Goal: Task Accomplishment & Management: Use online tool/utility

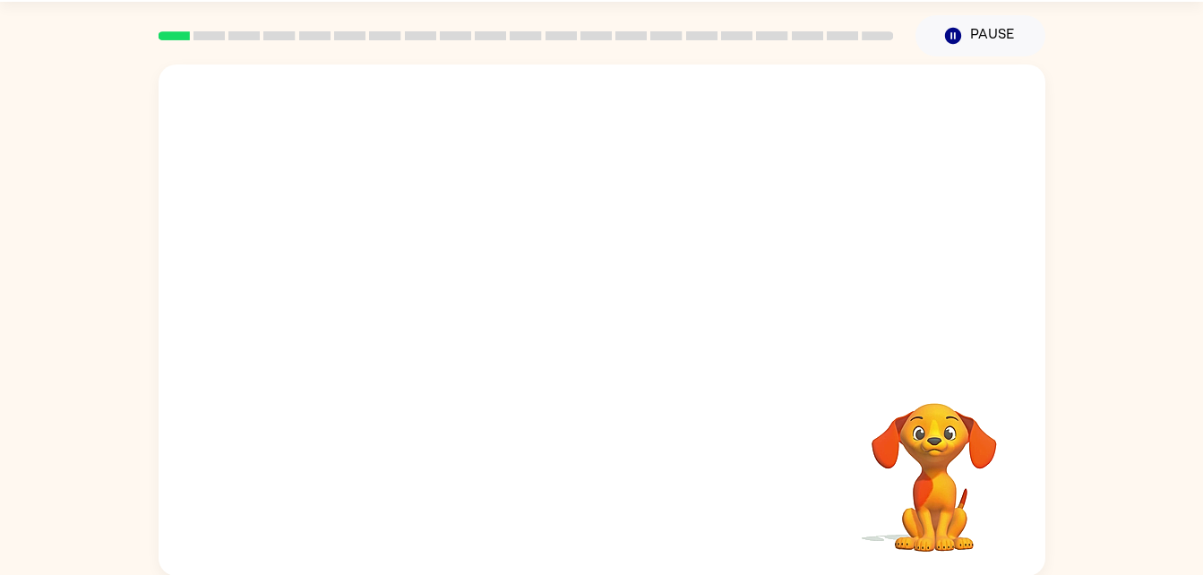
scroll to position [55, 0]
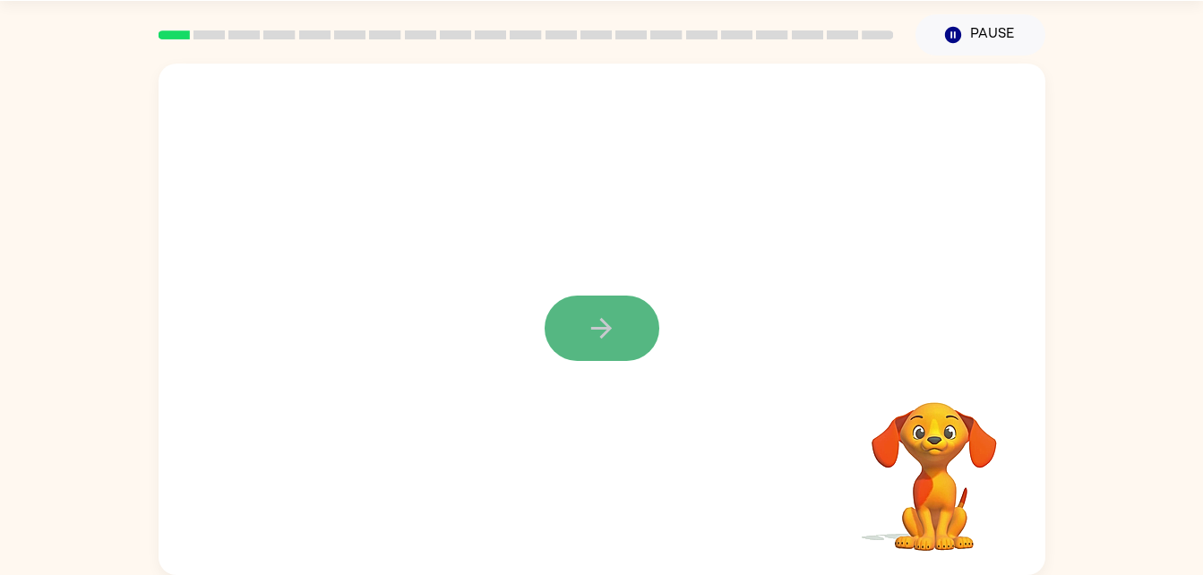
click at [591, 320] on icon "button" at bounding box center [601, 328] width 31 height 31
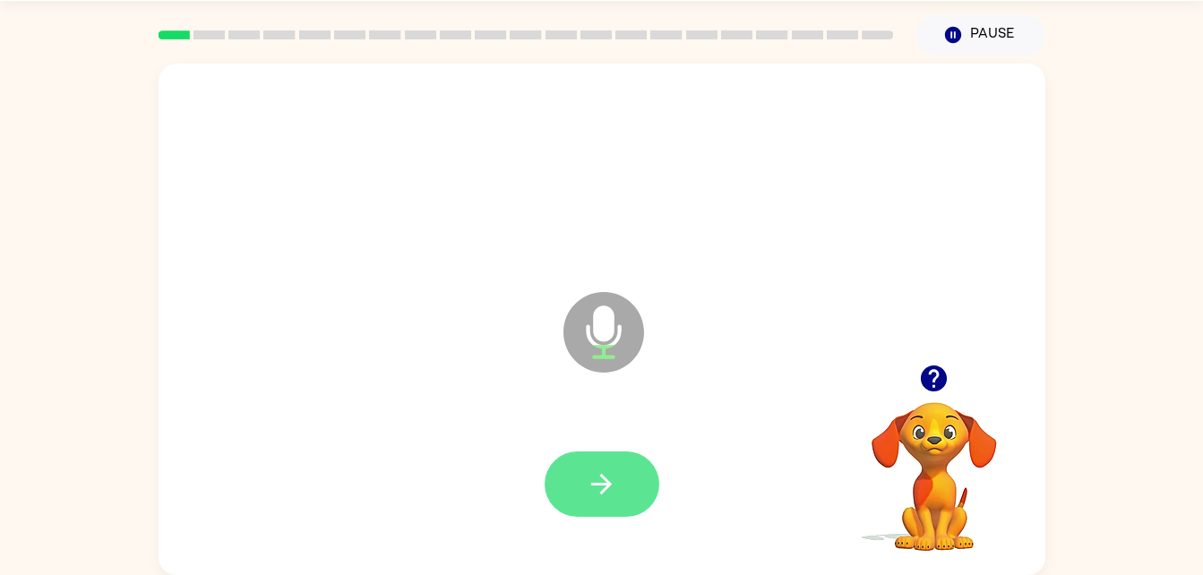
click at [599, 478] on icon "button" at bounding box center [601, 484] width 31 height 31
click at [651, 496] on button "button" at bounding box center [602, 484] width 115 height 65
click at [618, 469] on button "button" at bounding box center [602, 484] width 115 height 65
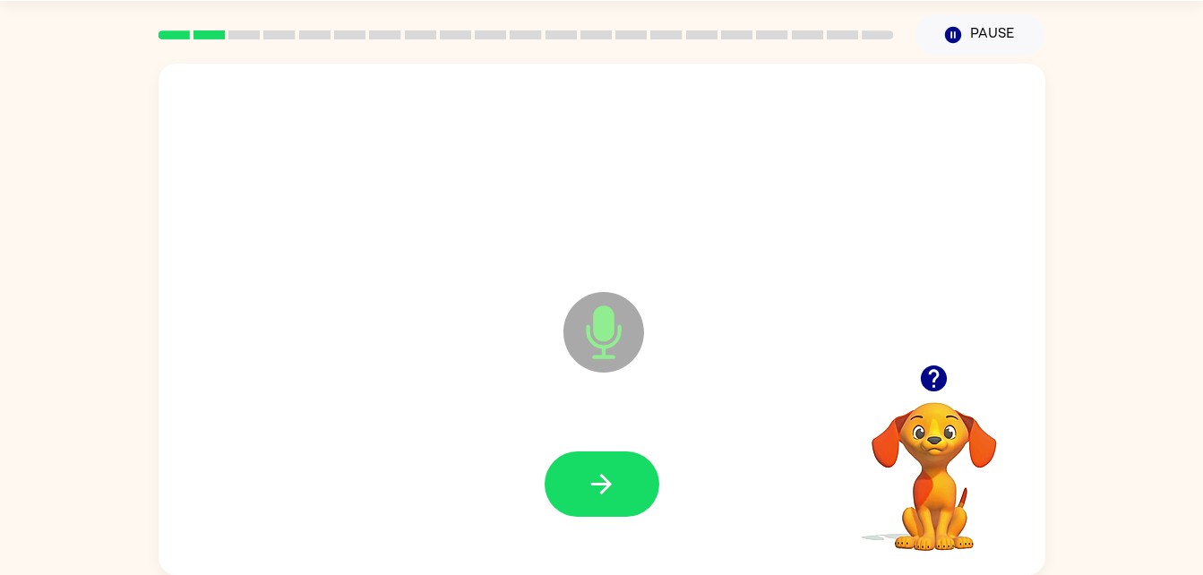
click at [618, 469] on button "button" at bounding box center [602, 484] width 115 height 65
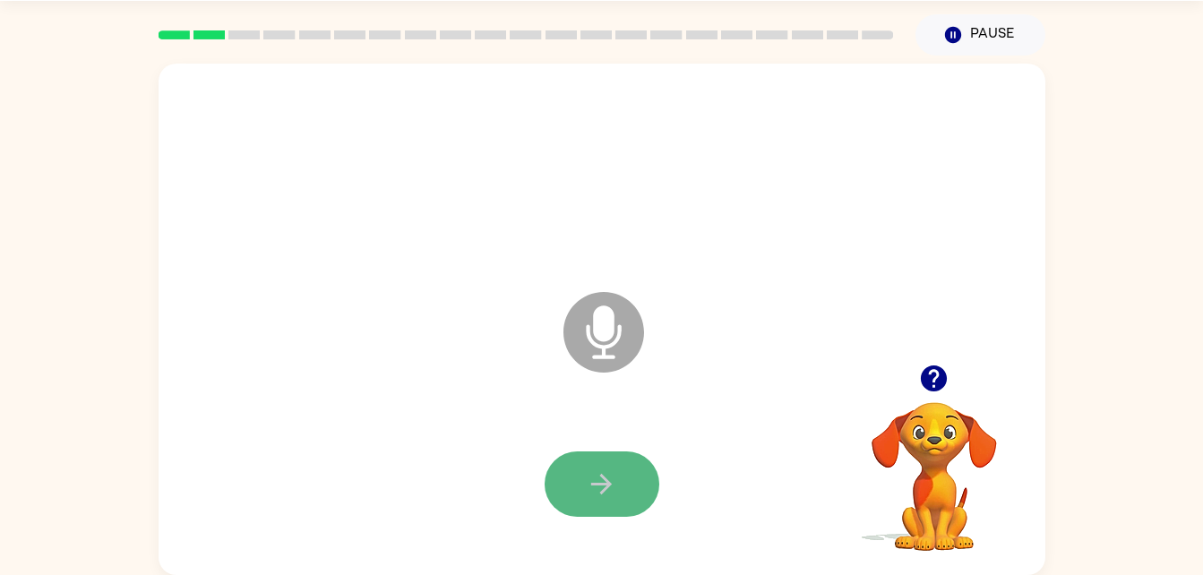
click at [610, 495] on icon "button" at bounding box center [601, 484] width 31 height 31
click at [598, 485] on icon "button" at bounding box center [601, 484] width 21 height 21
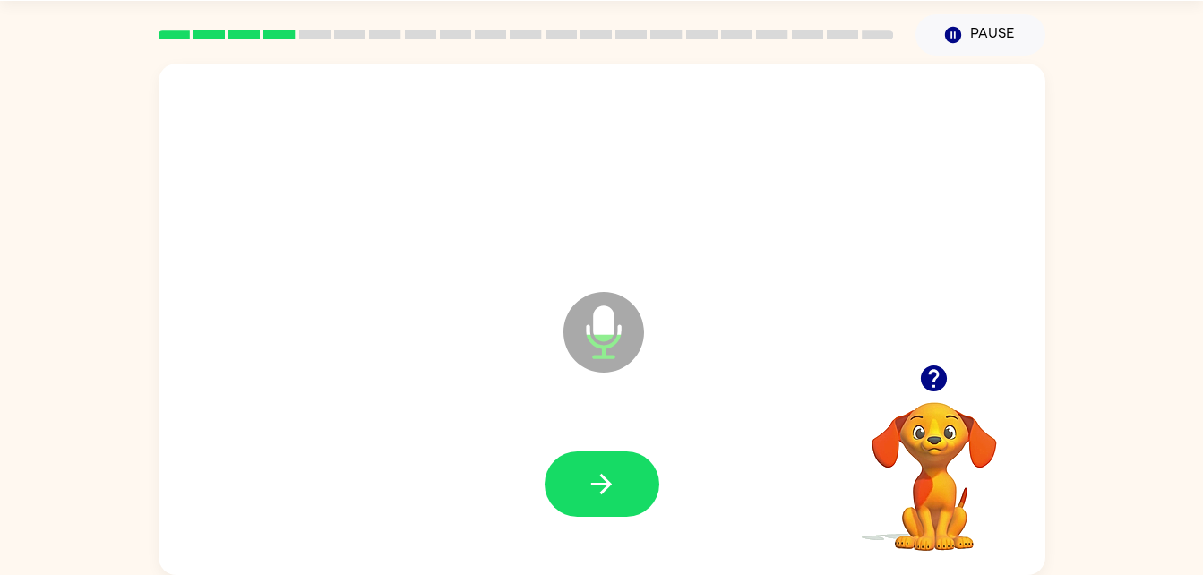
drag, startPoint x: 598, startPoint y: 485, endPoint x: 578, endPoint y: 497, distance: 23.4
click at [578, 497] on button "button" at bounding box center [602, 484] width 115 height 65
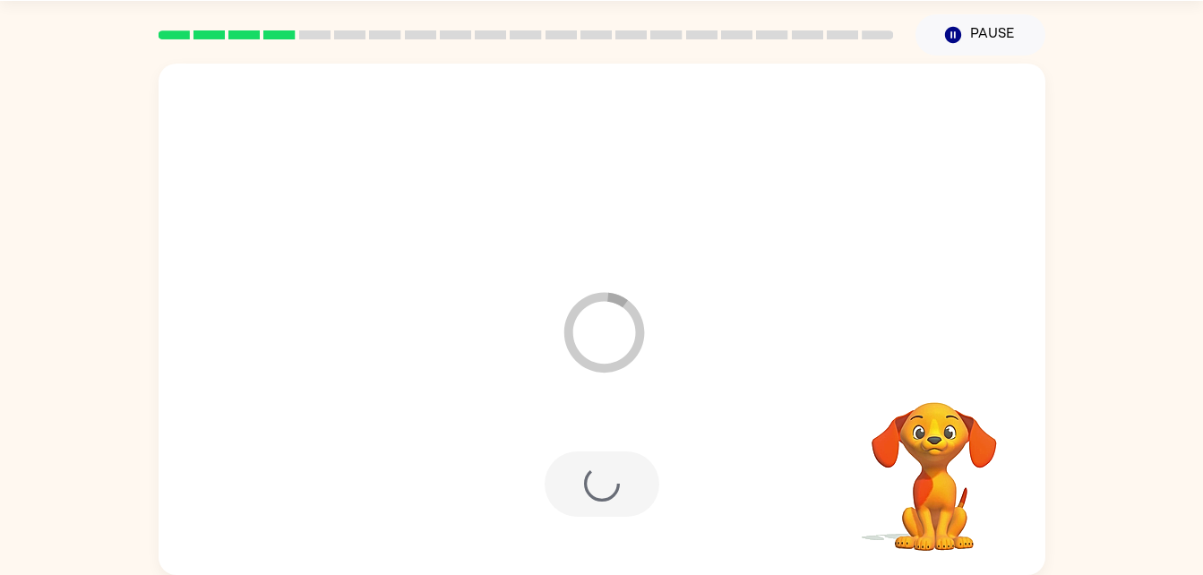
click at [578, 497] on div at bounding box center [602, 484] width 115 height 65
click at [578, 497] on div "Your browser must support playing .mp4 files to use Literably. Please try using…" at bounding box center [602, 320] width 887 height 512
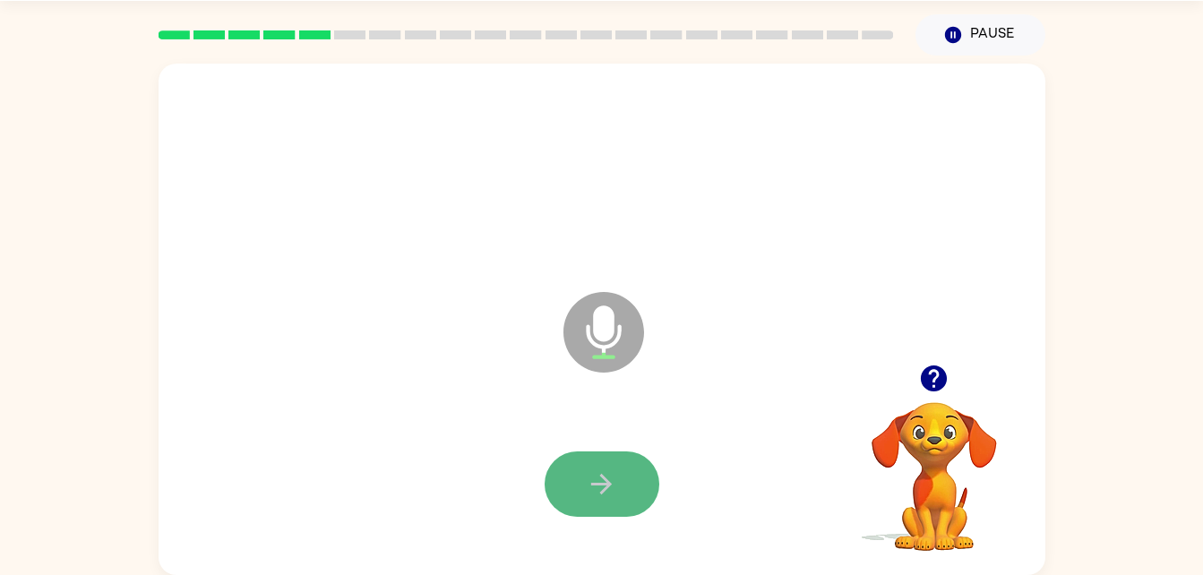
click at [576, 500] on button "button" at bounding box center [602, 484] width 115 height 65
click at [580, 479] on button "button" at bounding box center [602, 484] width 115 height 65
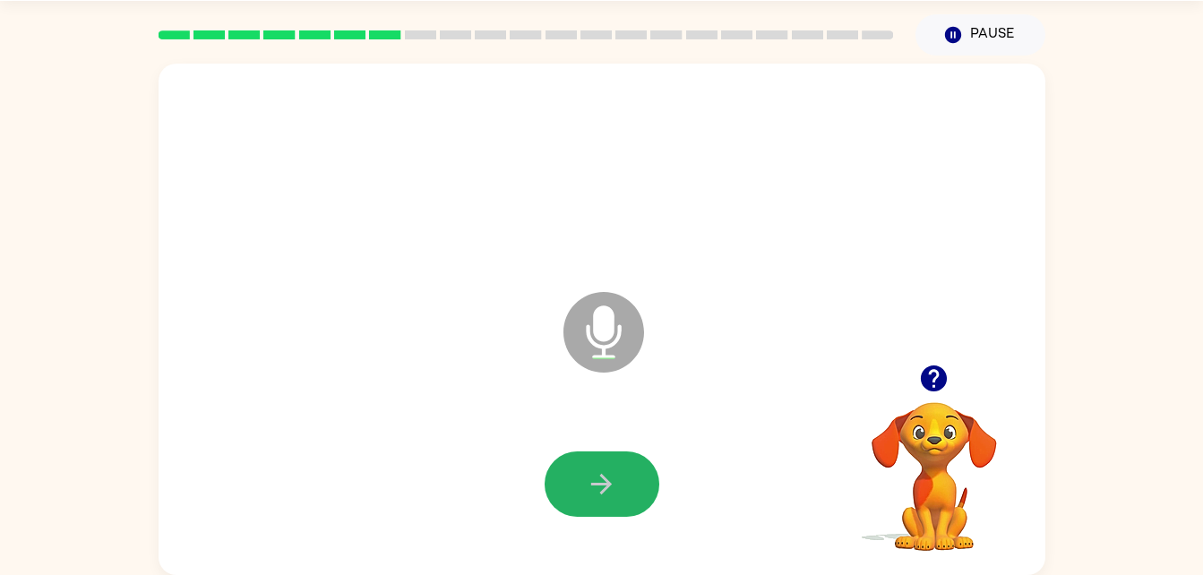
click at [580, 479] on button "button" at bounding box center [602, 484] width 115 height 65
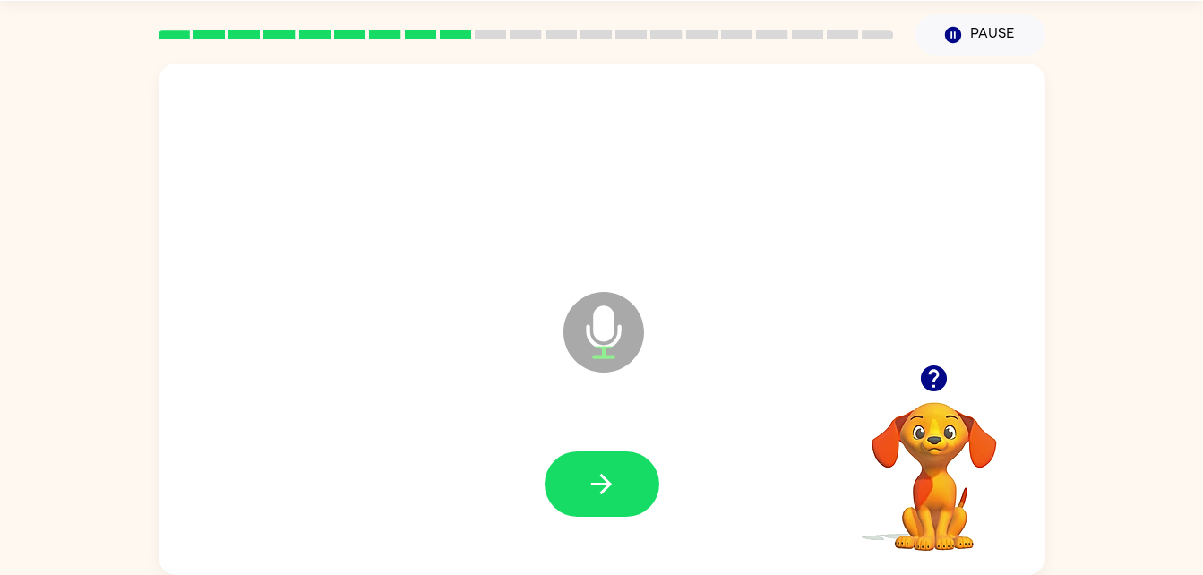
click at [580, 479] on button "button" at bounding box center [602, 484] width 115 height 65
click at [580, 481] on button "button" at bounding box center [602, 484] width 115 height 65
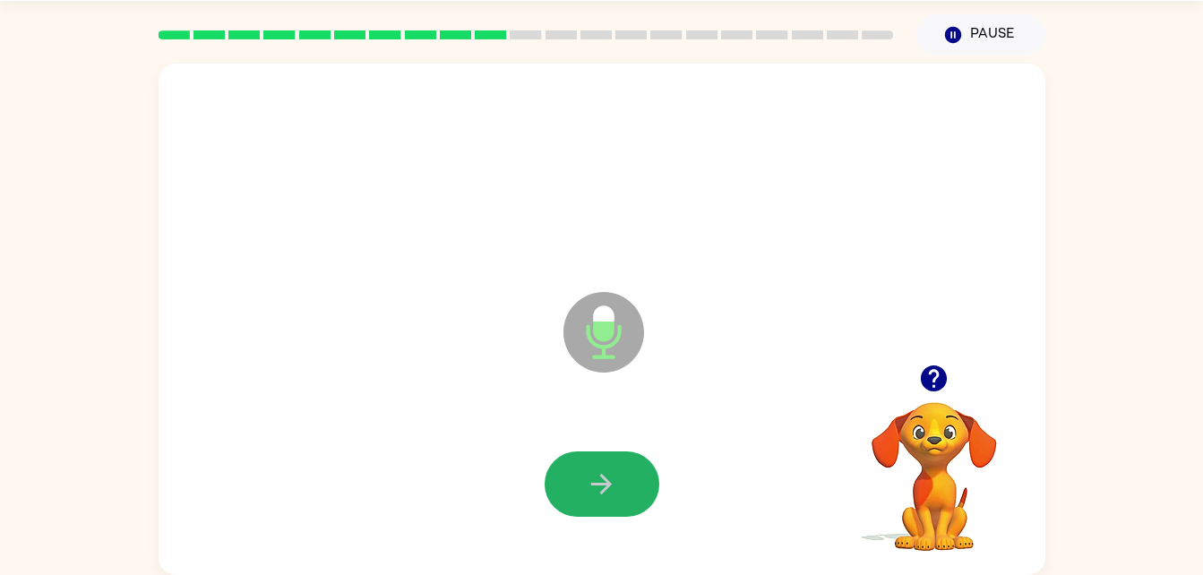
click at [580, 481] on button "button" at bounding box center [602, 484] width 115 height 65
click at [594, 474] on icon "button" at bounding box center [601, 484] width 31 height 31
click at [595, 471] on icon "button" at bounding box center [601, 484] width 31 height 31
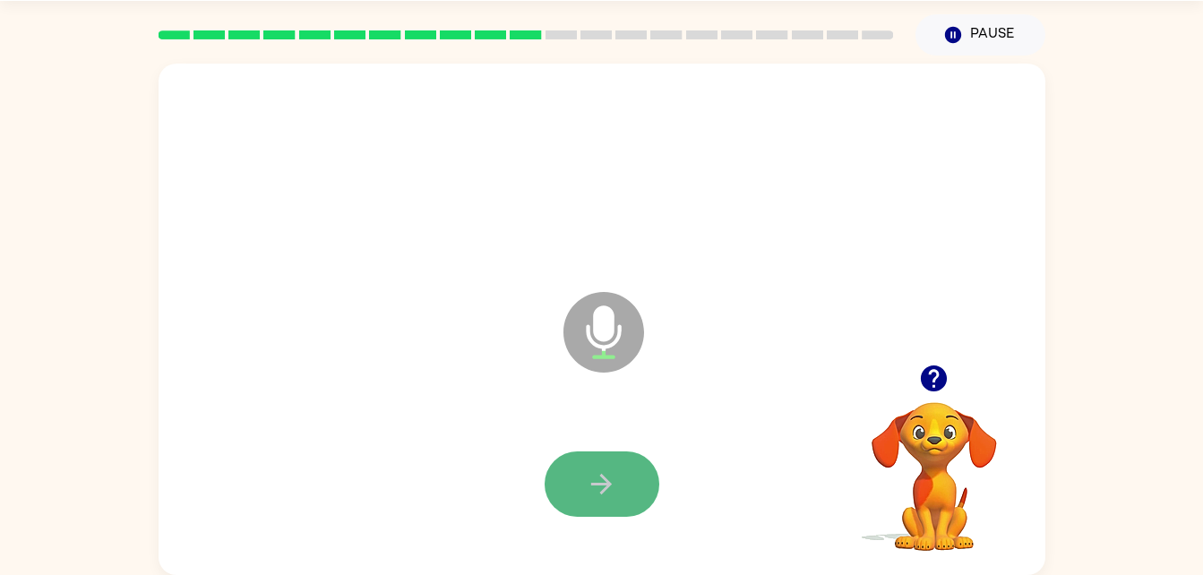
click at [601, 501] on button "button" at bounding box center [602, 484] width 115 height 65
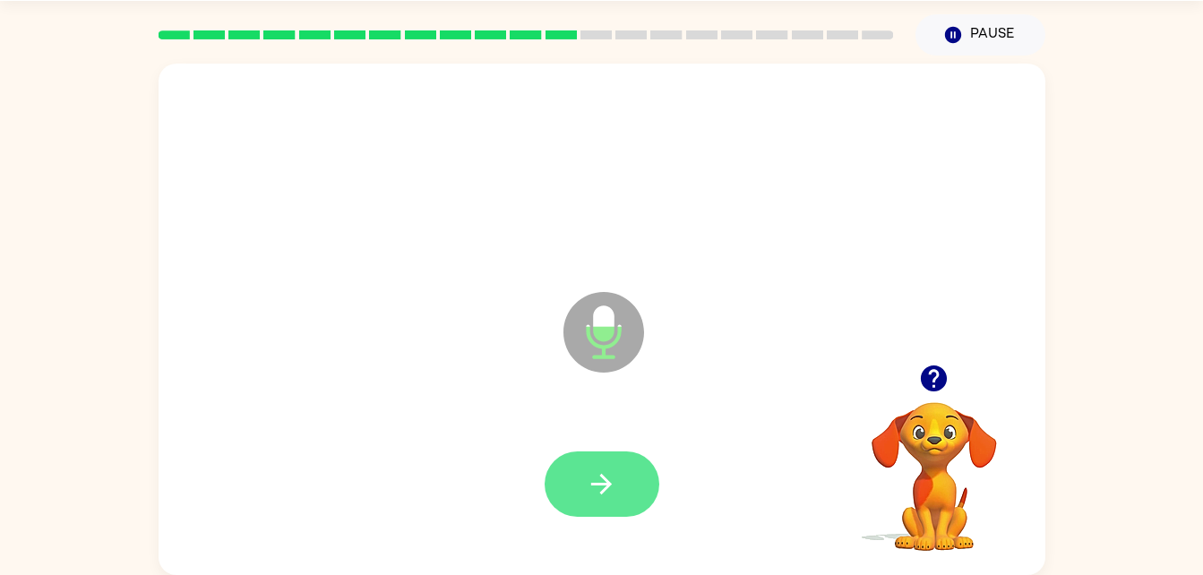
click at [601, 501] on button "button" at bounding box center [602, 484] width 115 height 65
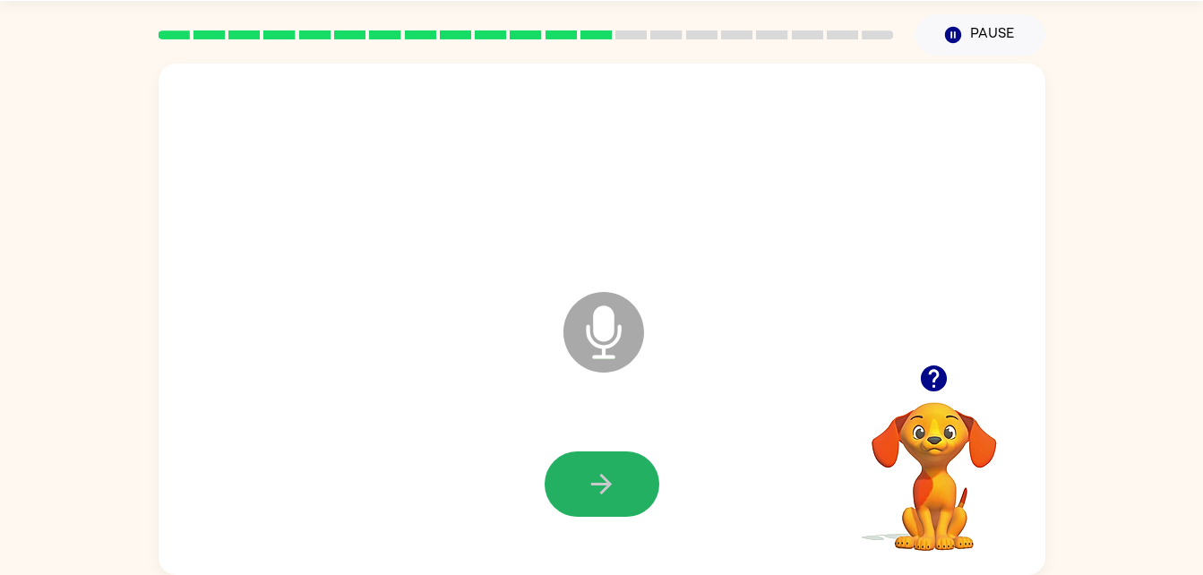
click at [601, 501] on button "button" at bounding box center [602, 484] width 115 height 65
drag, startPoint x: 601, startPoint y: 501, endPoint x: 388, endPoint y: 365, distance: 253.0
click at [388, 365] on div "Microphone The Microphone is here when it is your turn to talk" at bounding box center [602, 320] width 887 height 512
click at [610, 474] on icon "button" at bounding box center [601, 484] width 31 height 31
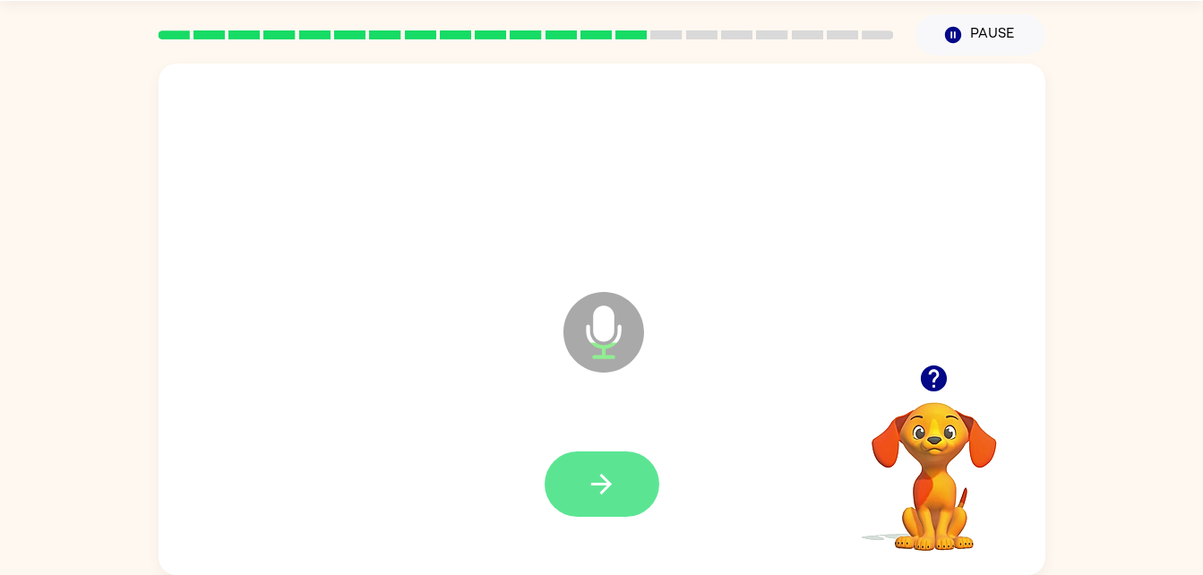
click at [608, 478] on icon "button" at bounding box center [601, 484] width 31 height 31
click at [607, 479] on icon "button" at bounding box center [601, 484] width 21 height 21
click at [603, 481] on icon "button" at bounding box center [601, 484] width 31 height 31
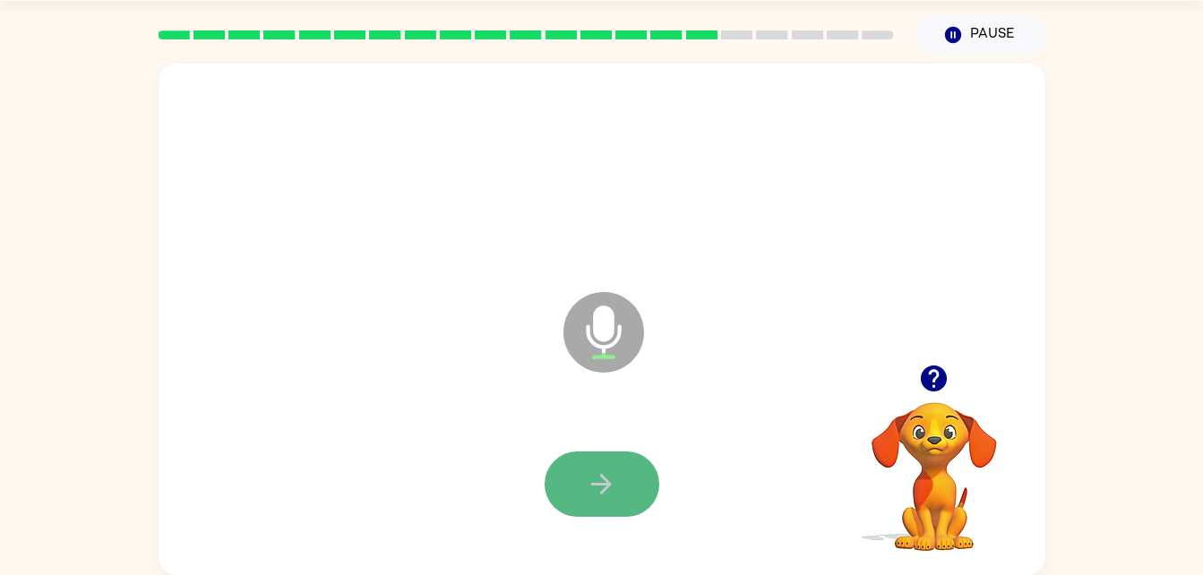
click at [597, 484] on icon "button" at bounding box center [601, 484] width 21 height 21
click at [926, 385] on icon "button" at bounding box center [934, 379] width 26 height 26
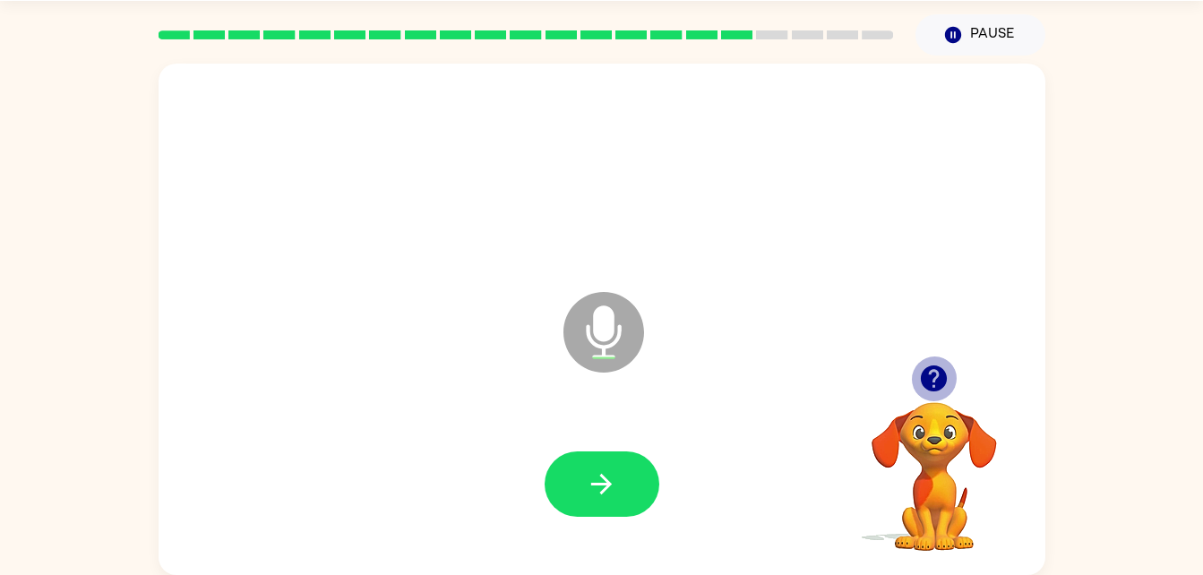
click at [923, 385] on icon "button" at bounding box center [934, 379] width 26 height 26
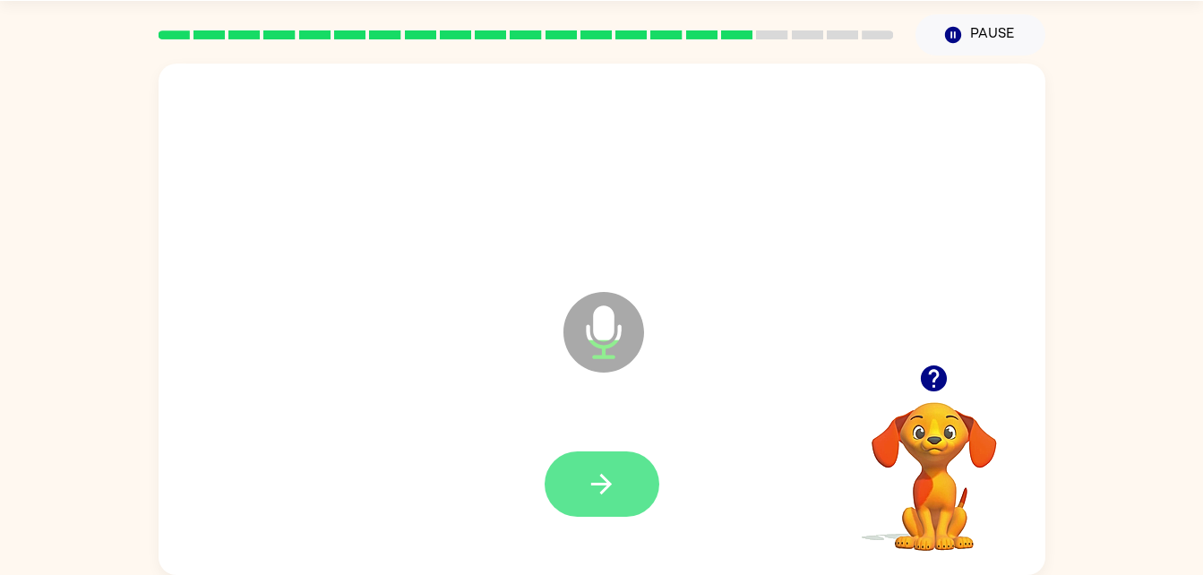
click at [595, 456] on button "button" at bounding box center [602, 484] width 115 height 65
click at [593, 458] on button "button" at bounding box center [602, 484] width 115 height 65
drag, startPoint x: 943, startPoint y: 383, endPoint x: 579, endPoint y: 467, distance: 373.4
click at [579, 467] on div "Microphone The Microphone is here when it is your turn to talk Your browser mus…" at bounding box center [602, 320] width 887 height 512
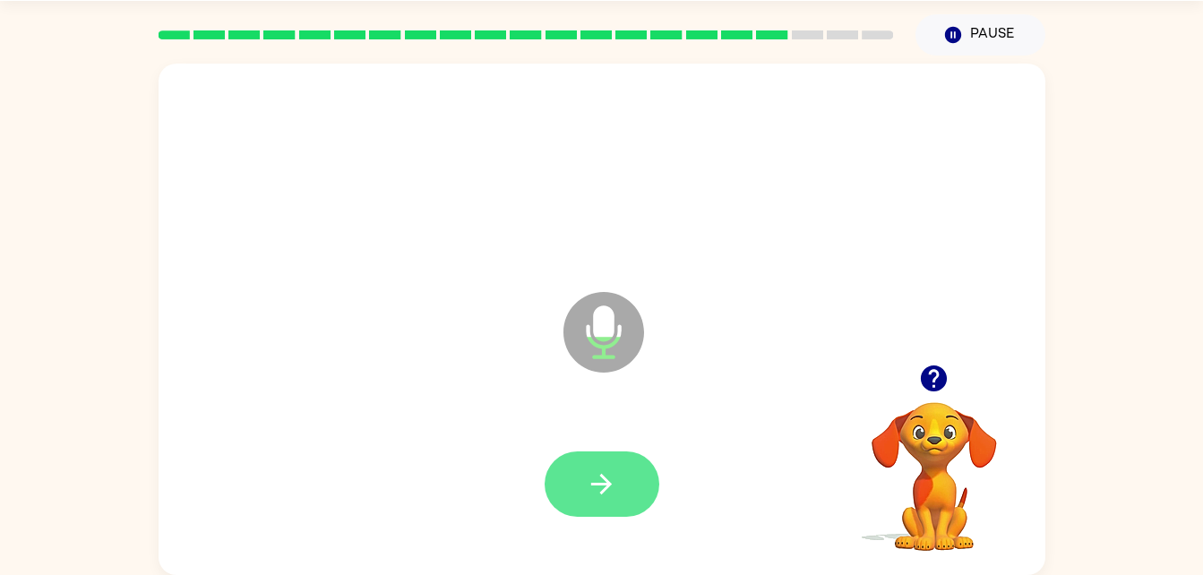
click at [579, 467] on button "button" at bounding box center [602, 484] width 115 height 65
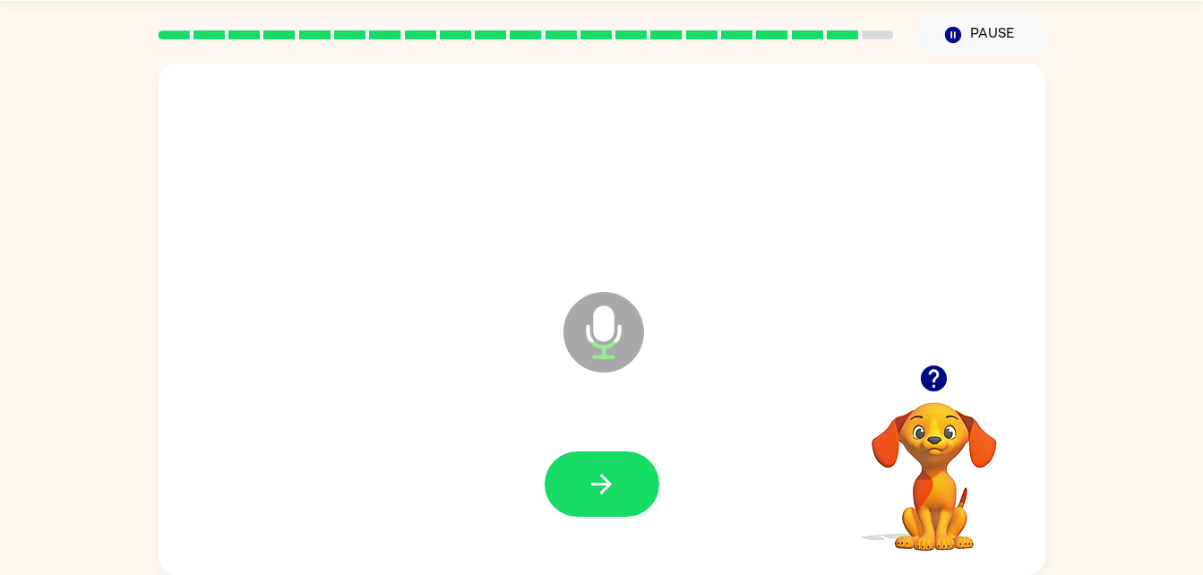
click at [579, 467] on button "button" at bounding box center [602, 484] width 115 height 65
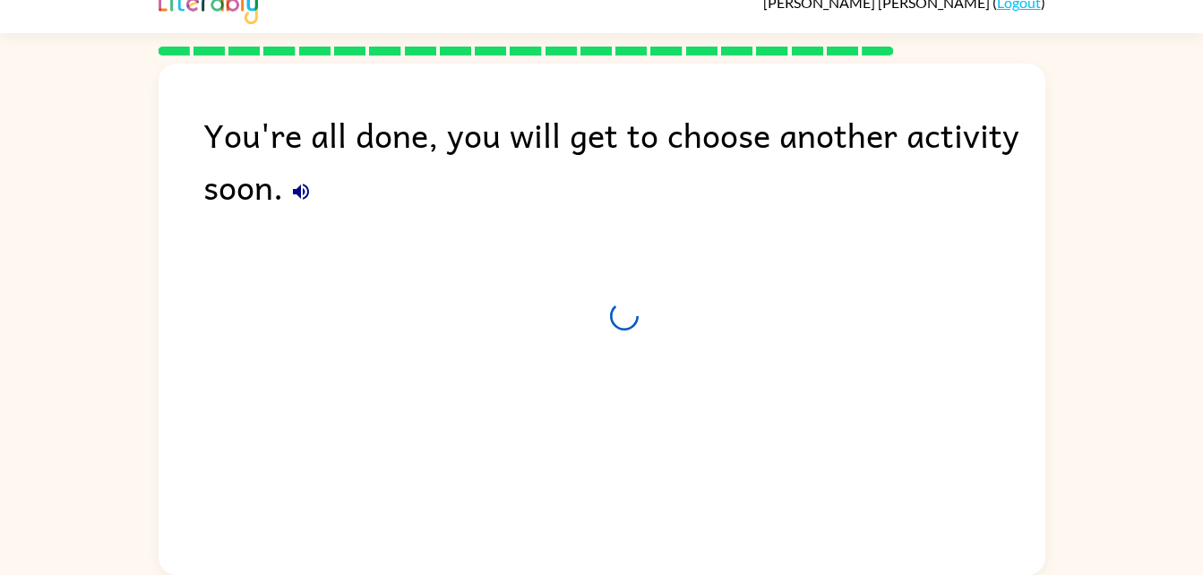
scroll to position [22, 0]
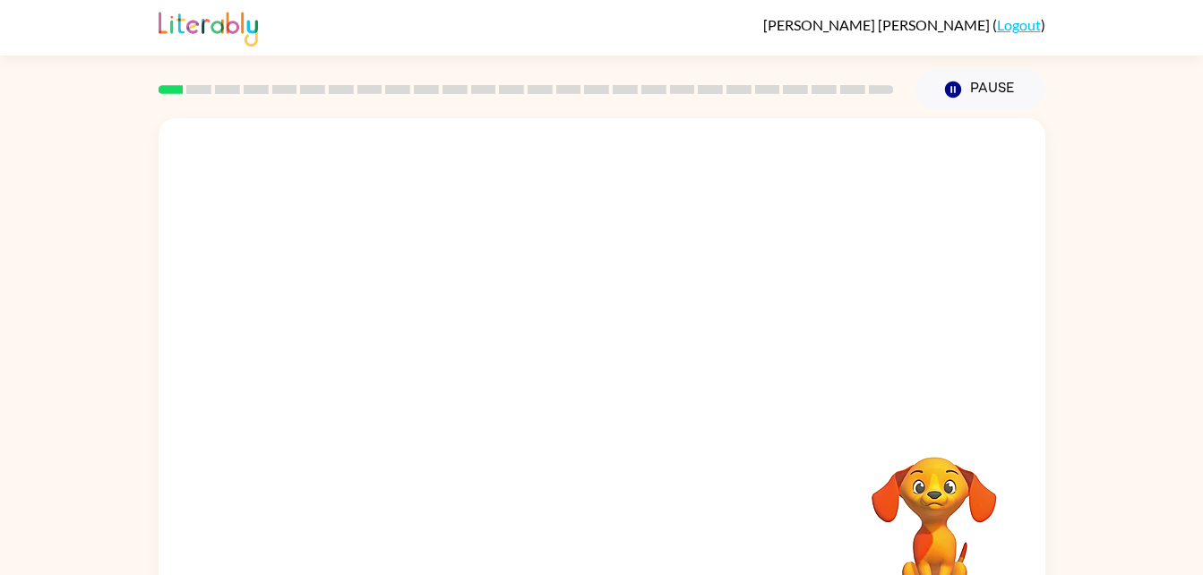
click at [640, 474] on div "Your browser must support playing .mp4 files to use Literably. Please try using…" at bounding box center [602, 374] width 887 height 512
drag, startPoint x: 772, startPoint y: 324, endPoint x: 723, endPoint y: 147, distance: 184.1
click at [723, 147] on div at bounding box center [602, 268] width 887 height 301
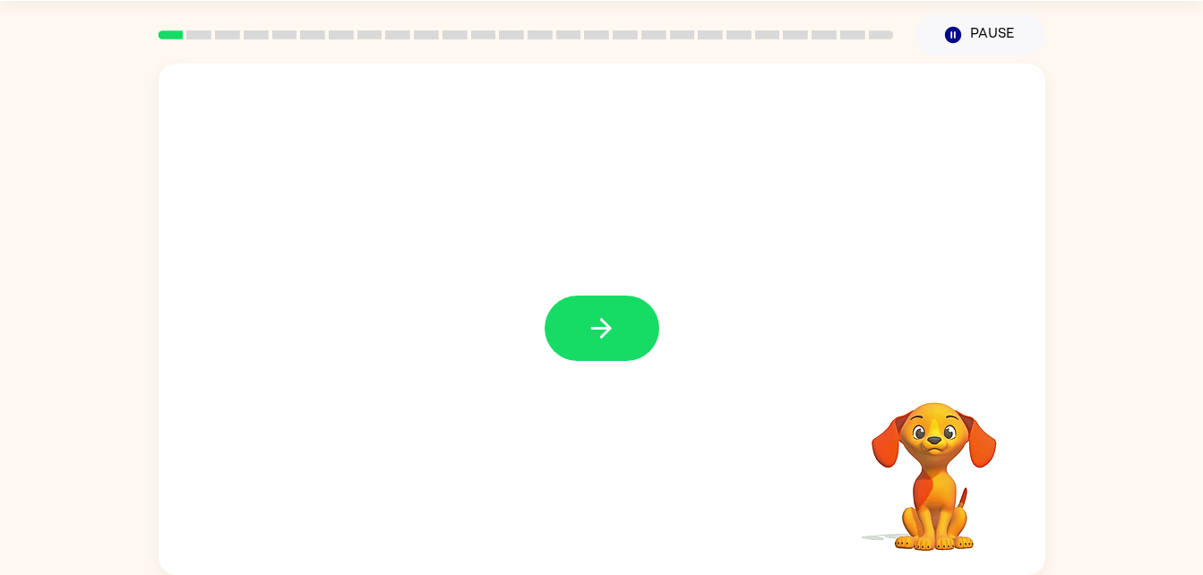
click at [725, 162] on div at bounding box center [602, 320] width 887 height 512
click at [604, 299] on button "button" at bounding box center [602, 328] width 115 height 65
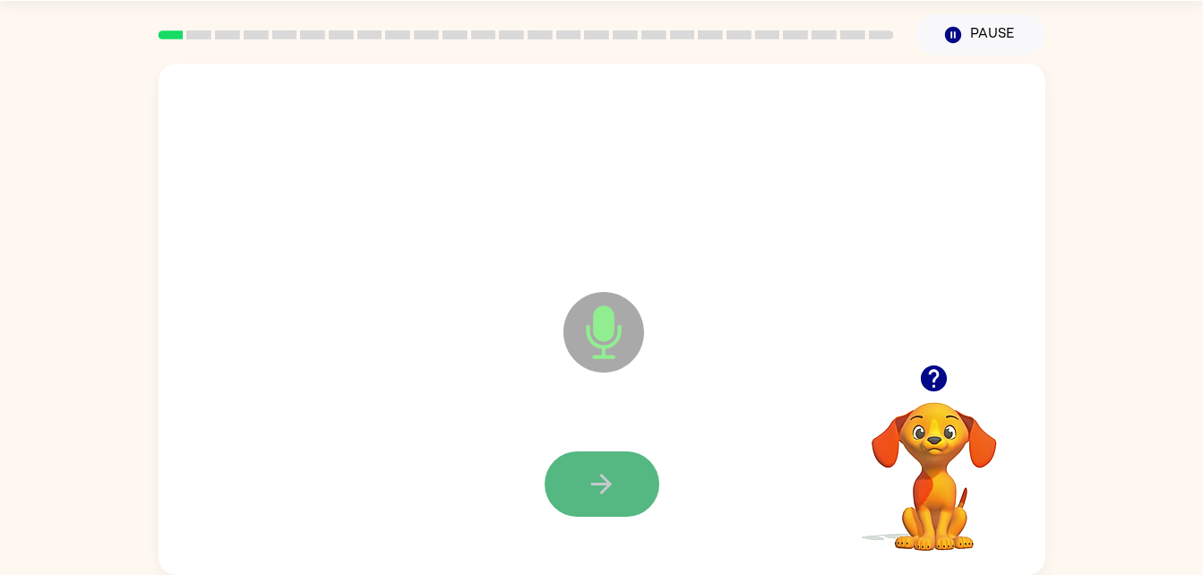
click at [618, 481] on button "button" at bounding box center [602, 484] width 115 height 65
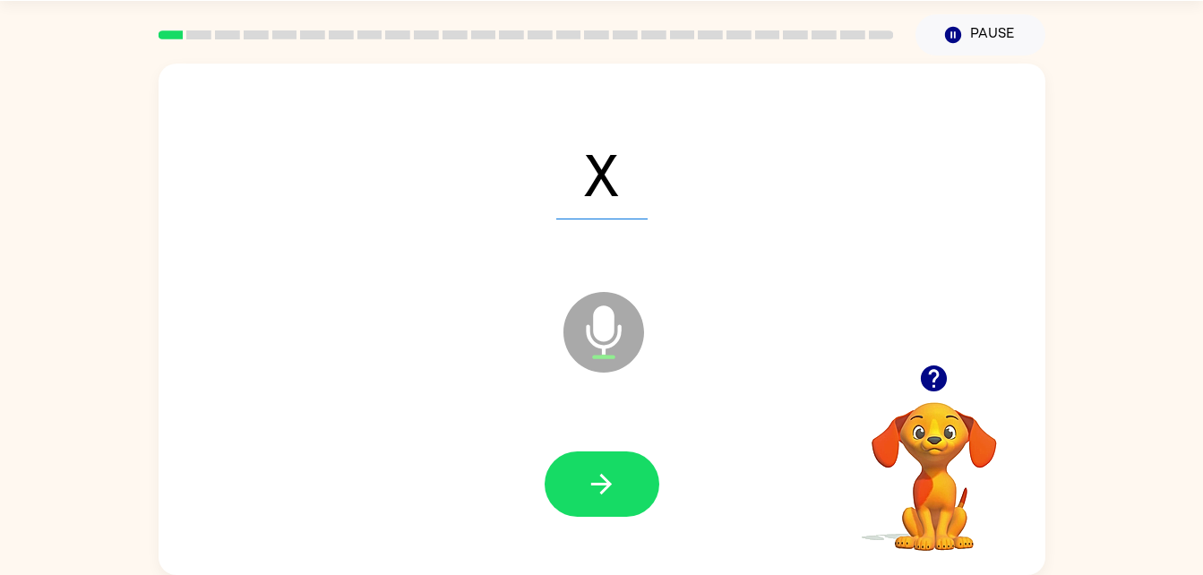
click at [618, 481] on button "button" at bounding box center [602, 484] width 115 height 65
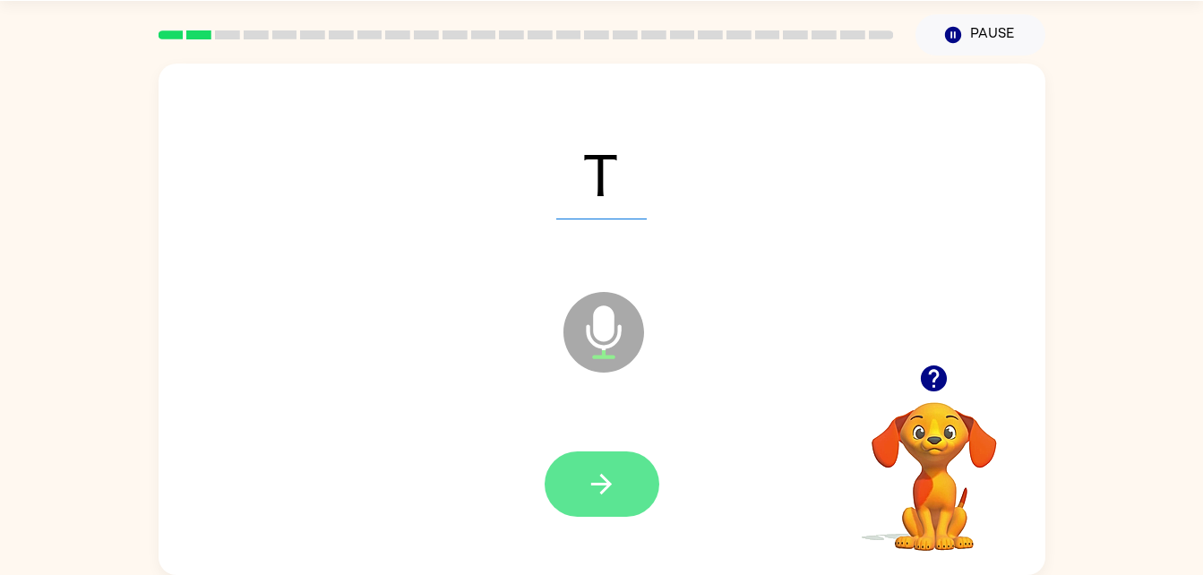
click at [592, 495] on icon "button" at bounding box center [601, 484] width 31 height 31
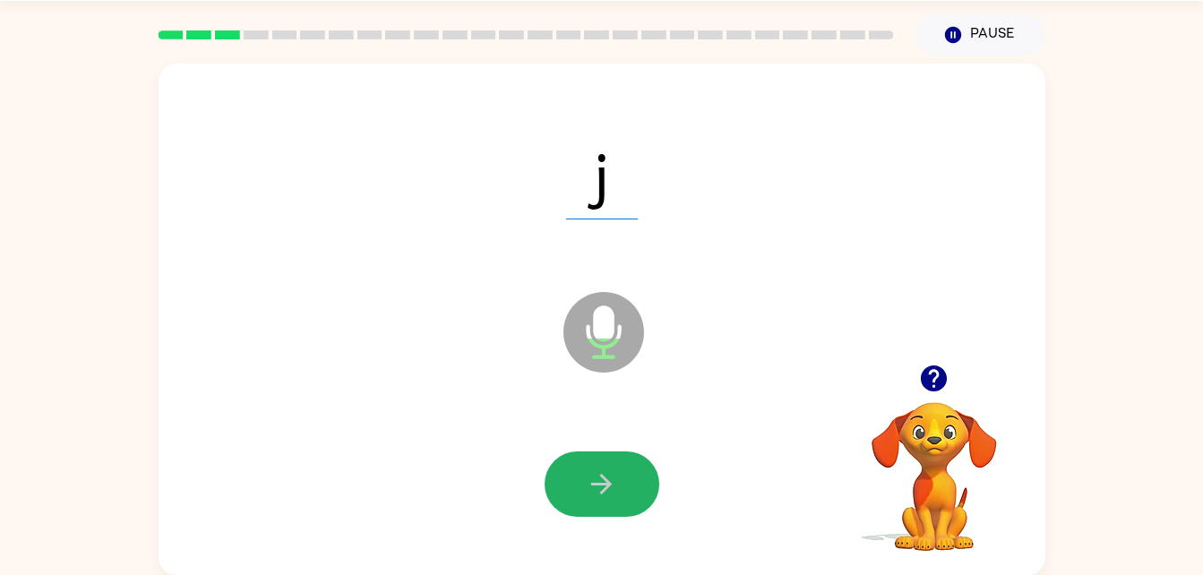
click at [592, 495] on icon "button" at bounding box center [601, 484] width 31 height 31
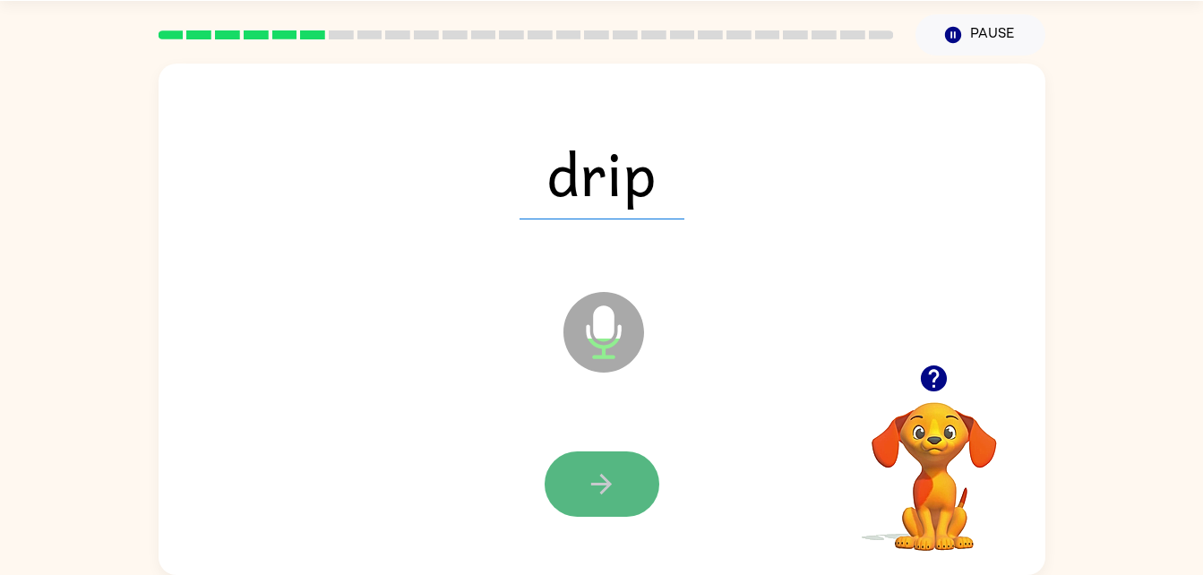
click at [592, 495] on icon "button" at bounding box center [601, 484] width 31 height 31
click at [597, 482] on icon "button" at bounding box center [601, 484] width 31 height 31
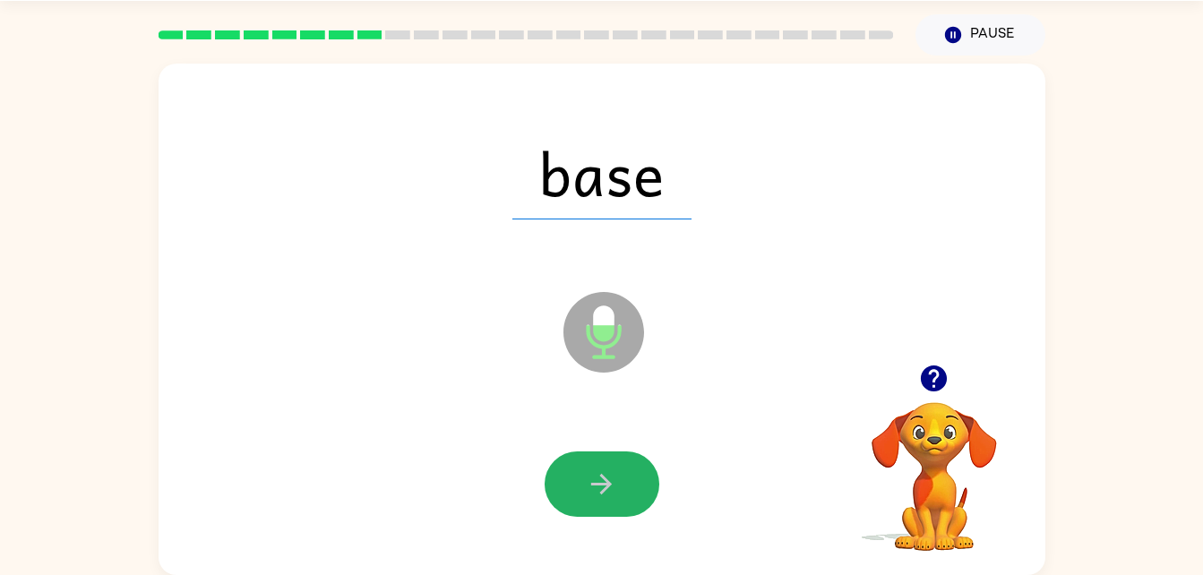
click at [597, 482] on icon "button" at bounding box center [601, 484] width 31 height 31
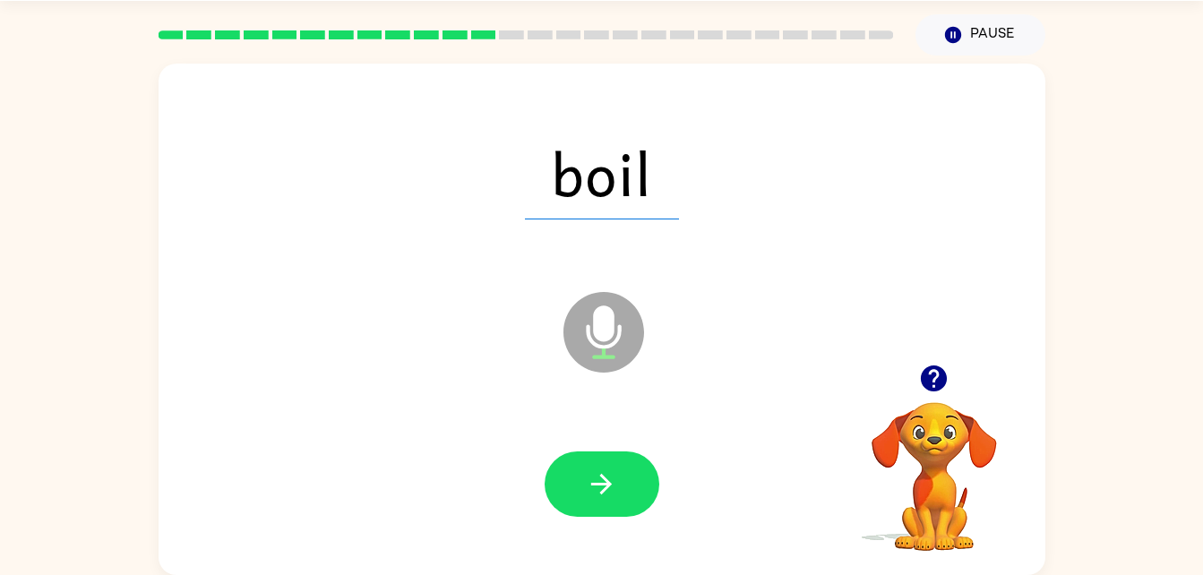
click at [597, 482] on icon "button" at bounding box center [601, 484] width 31 height 31
drag, startPoint x: 597, startPoint y: 482, endPoint x: 616, endPoint y: 537, distance: 57.8
click at [616, 537] on div at bounding box center [602, 484] width 851 height 147
click at [616, 546] on div at bounding box center [602, 484] width 851 height 147
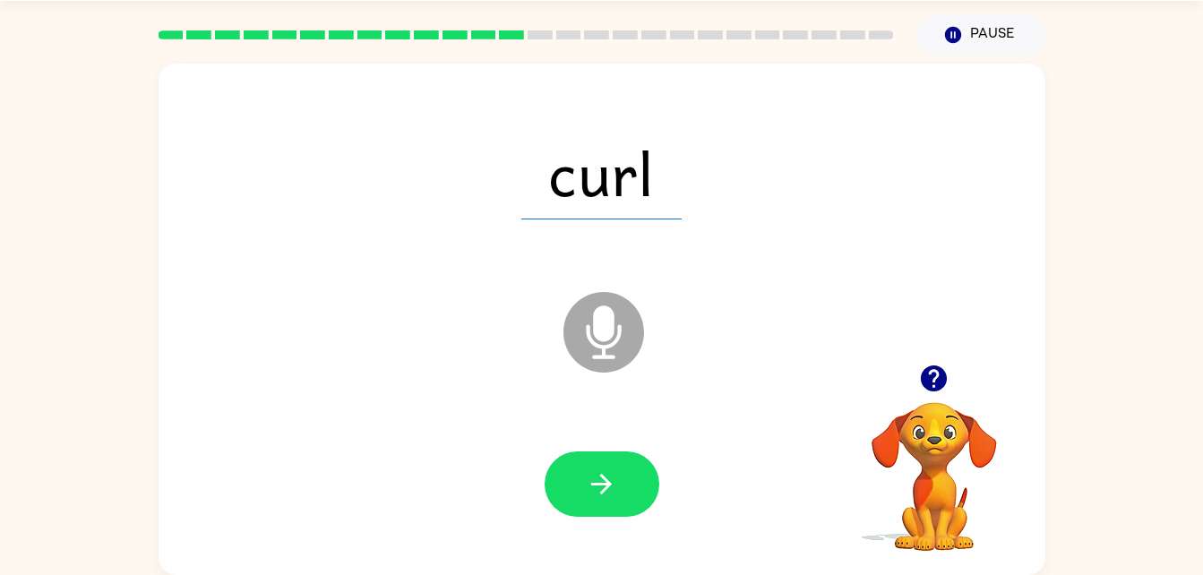
click at [616, 546] on div at bounding box center [602, 484] width 851 height 147
click at [582, 471] on button "button" at bounding box center [602, 484] width 115 height 65
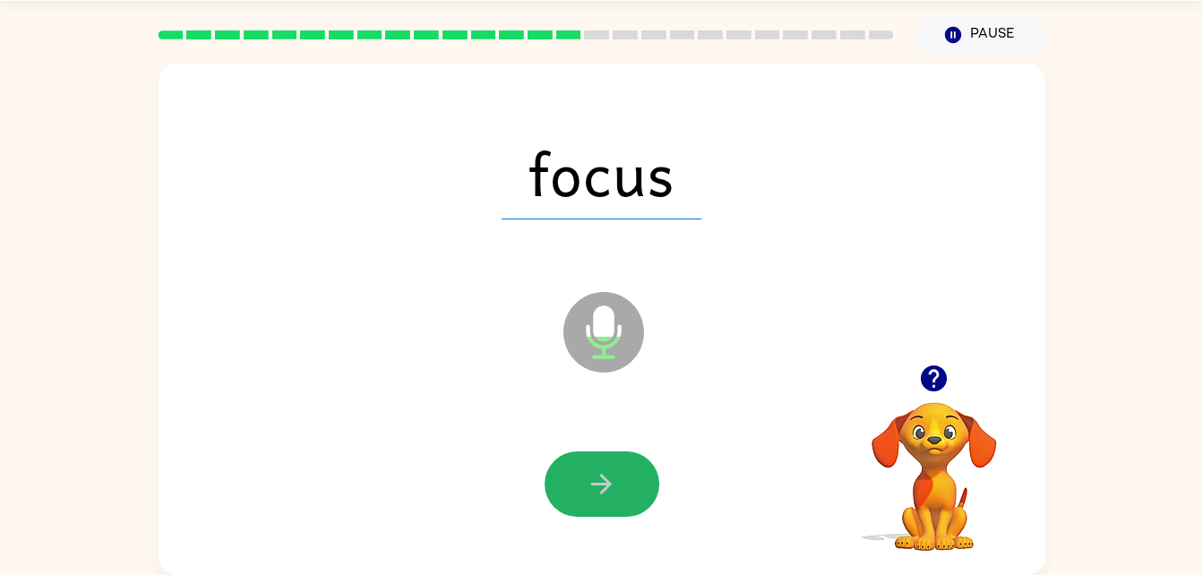
click at [582, 471] on button "button" at bounding box center [602, 484] width 115 height 65
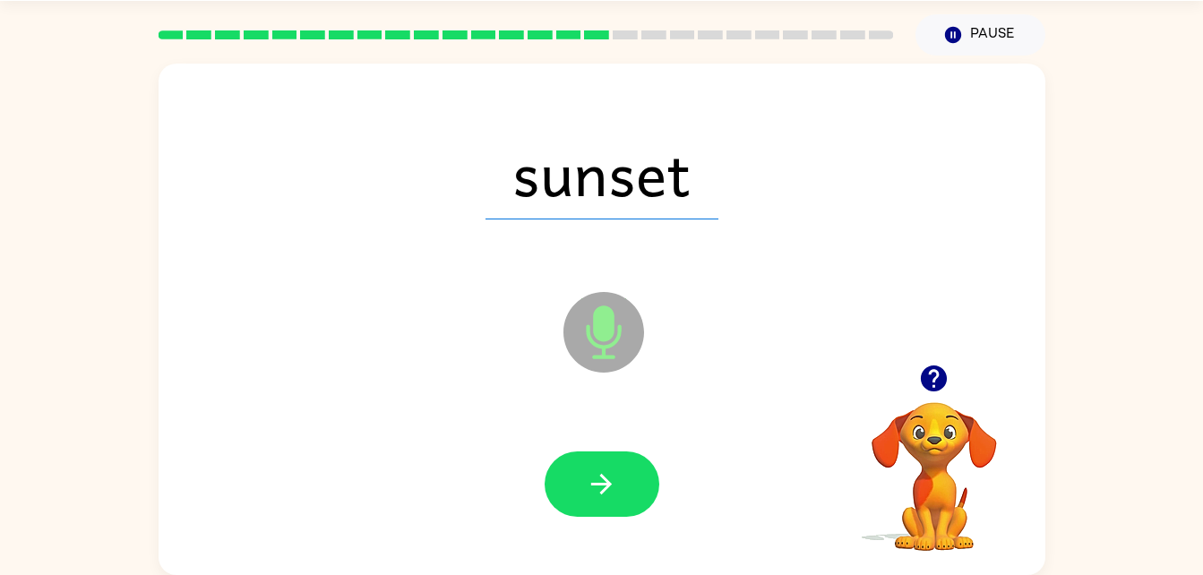
click at [582, 471] on button "button" at bounding box center [602, 484] width 115 height 65
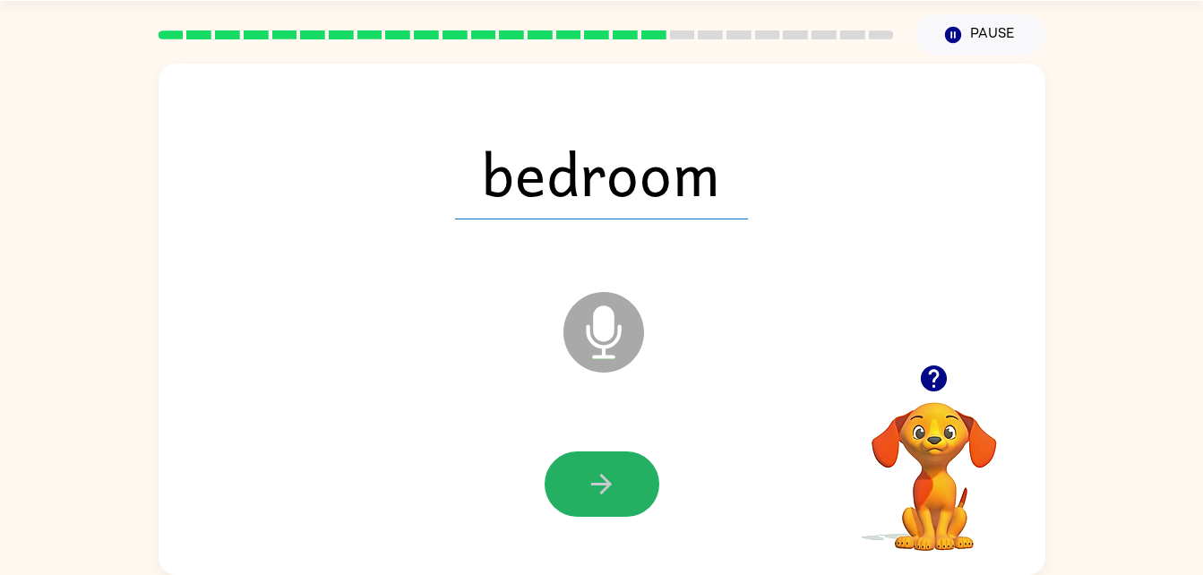
click at [582, 471] on button "button" at bounding box center [602, 484] width 115 height 65
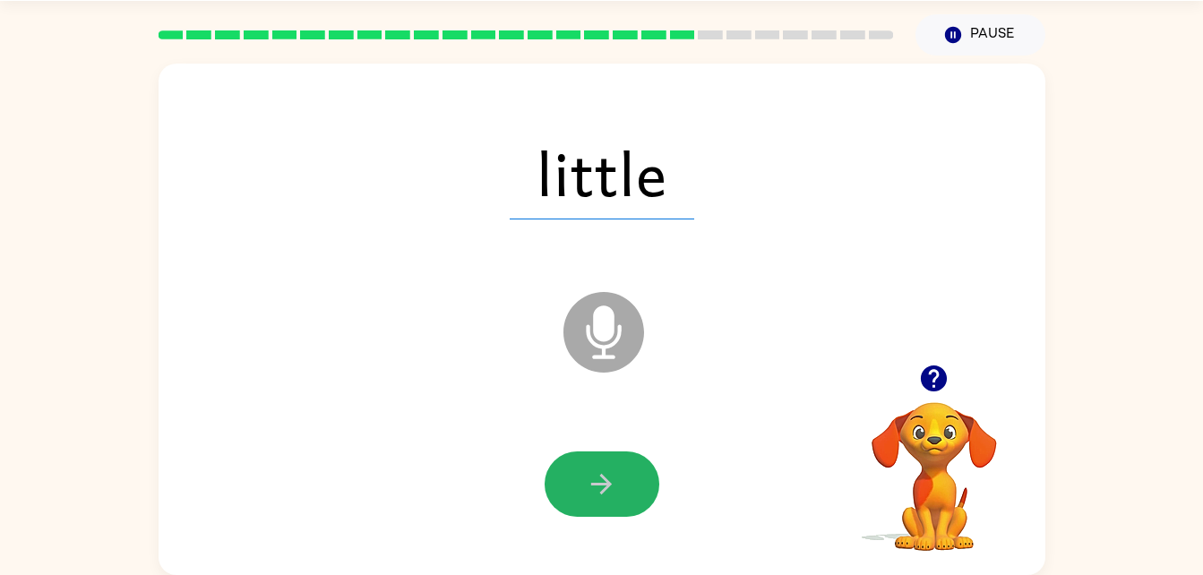
click at [582, 471] on button "button" at bounding box center [602, 484] width 115 height 65
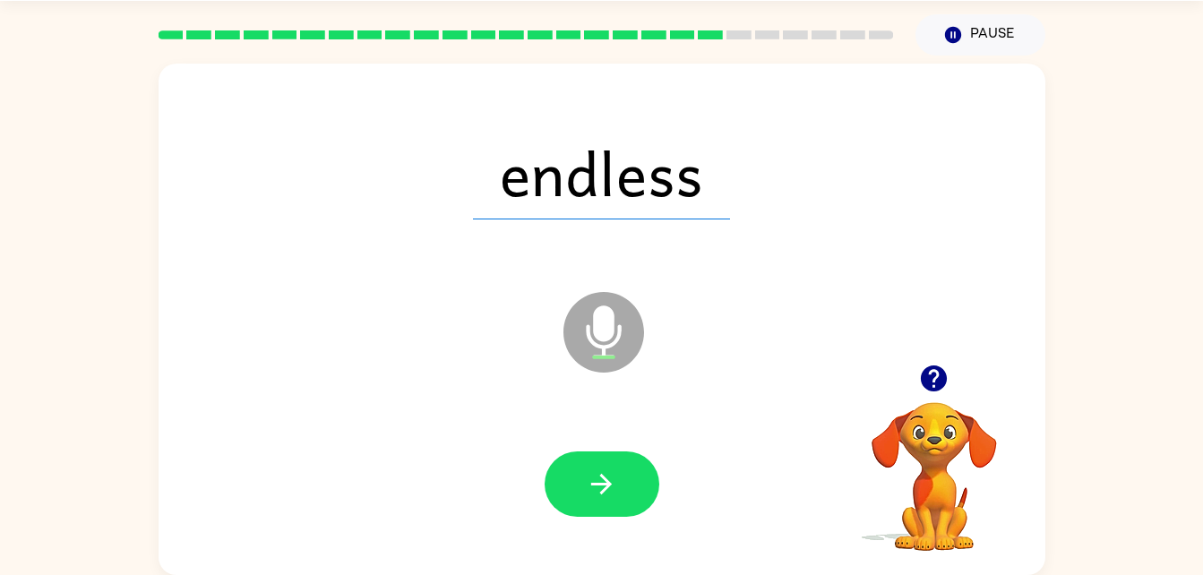
click at [582, 471] on button "button" at bounding box center [602, 484] width 115 height 65
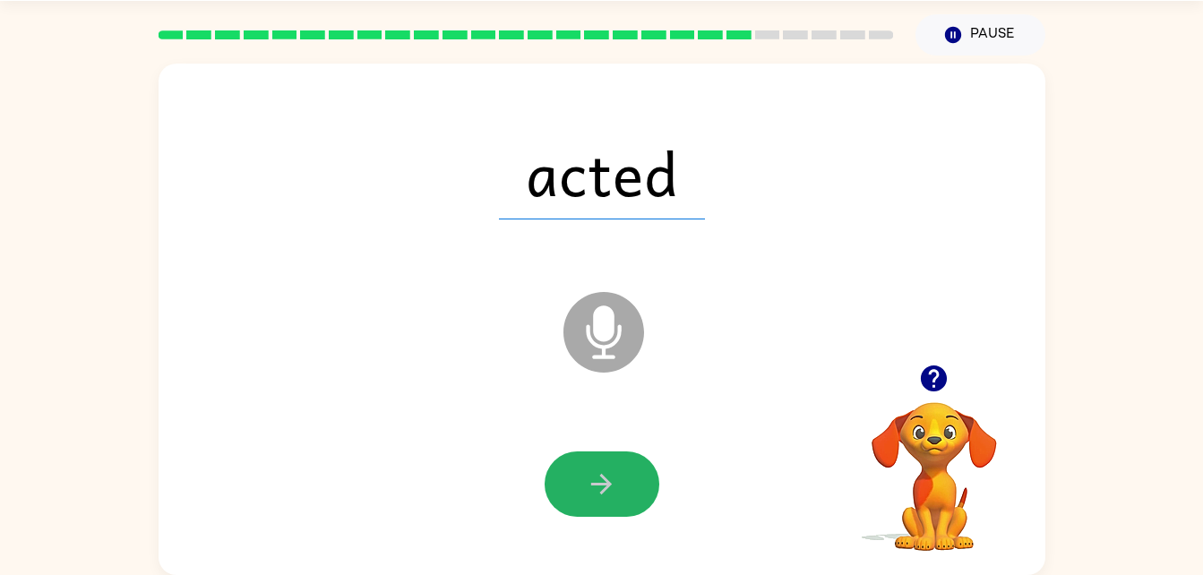
click at [582, 471] on button "button" at bounding box center [602, 484] width 115 height 65
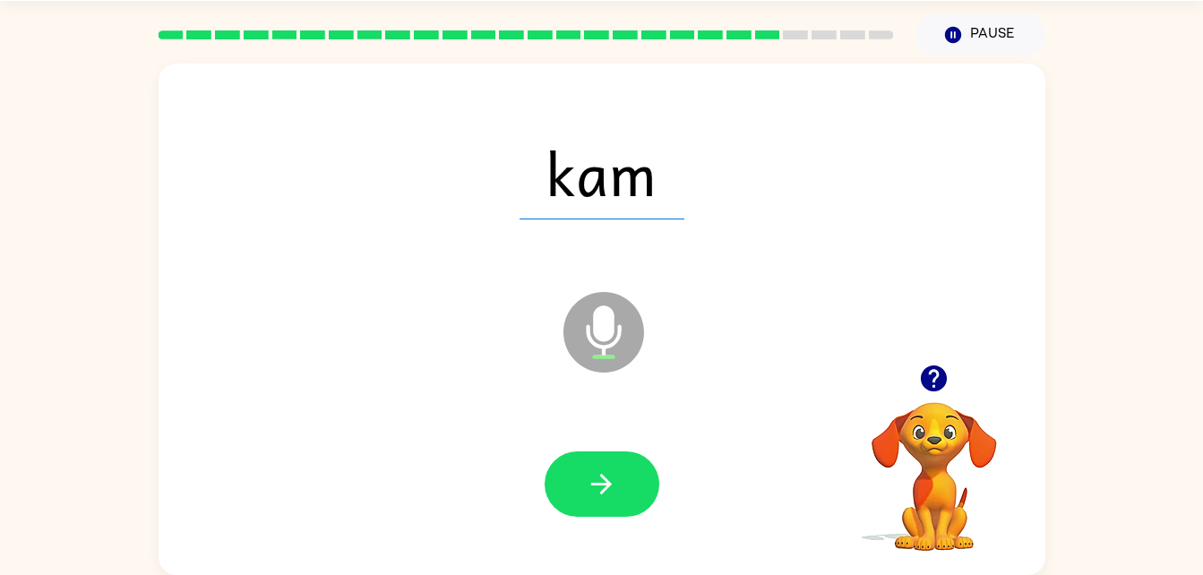
click at [582, 471] on button "button" at bounding box center [602, 484] width 115 height 65
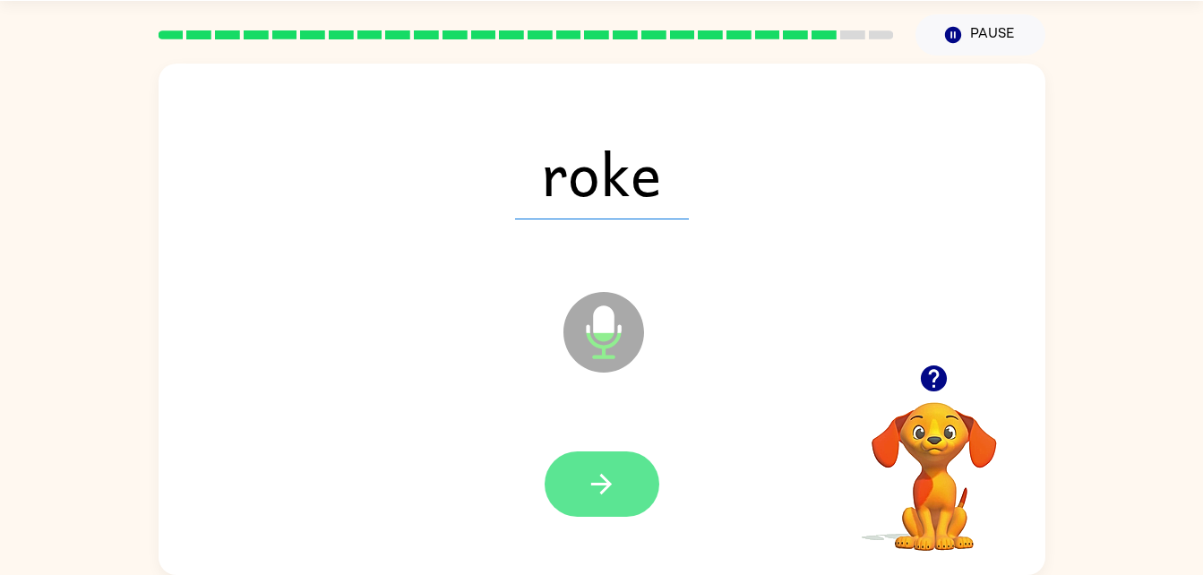
click at [582, 481] on button "button" at bounding box center [602, 484] width 115 height 65
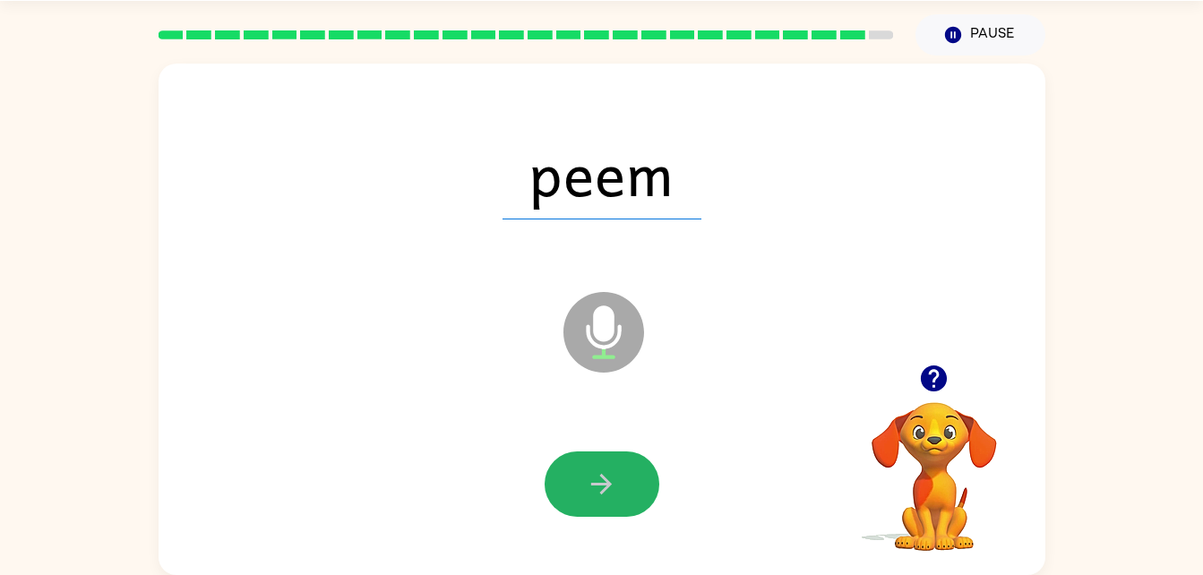
click at [582, 481] on button "button" at bounding box center [602, 484] width 115 height 65
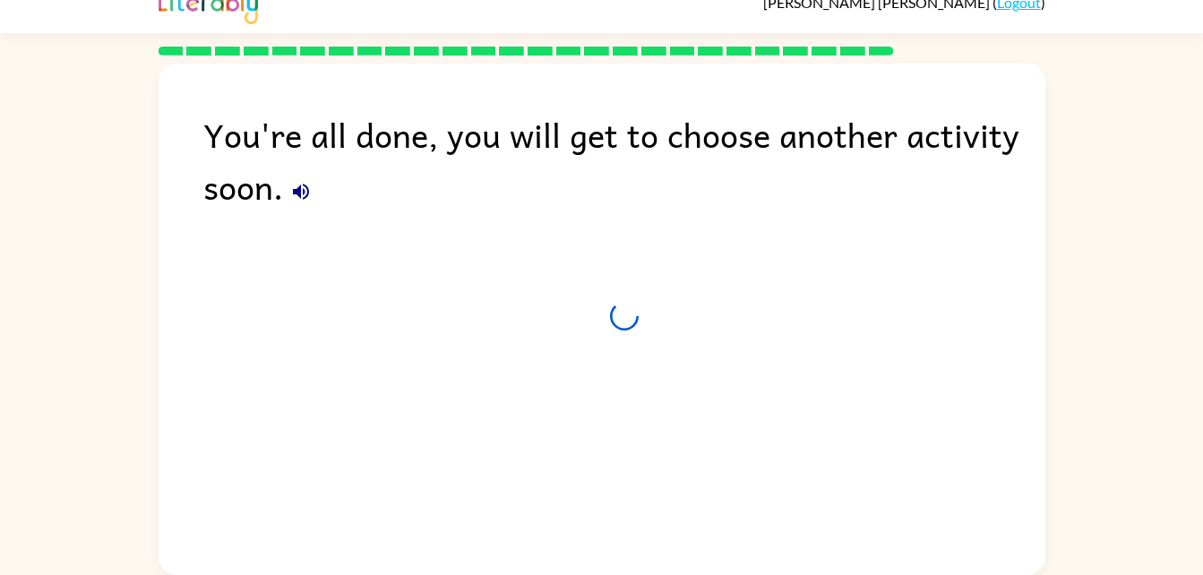
scroll to position [22, 0]
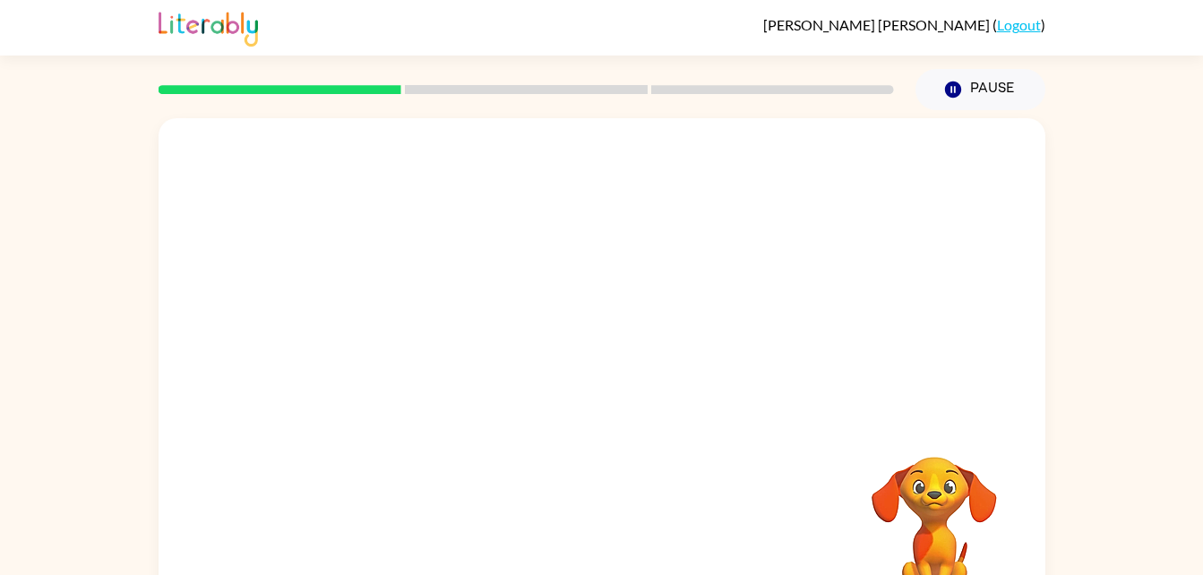
scroll to position [55, 0]
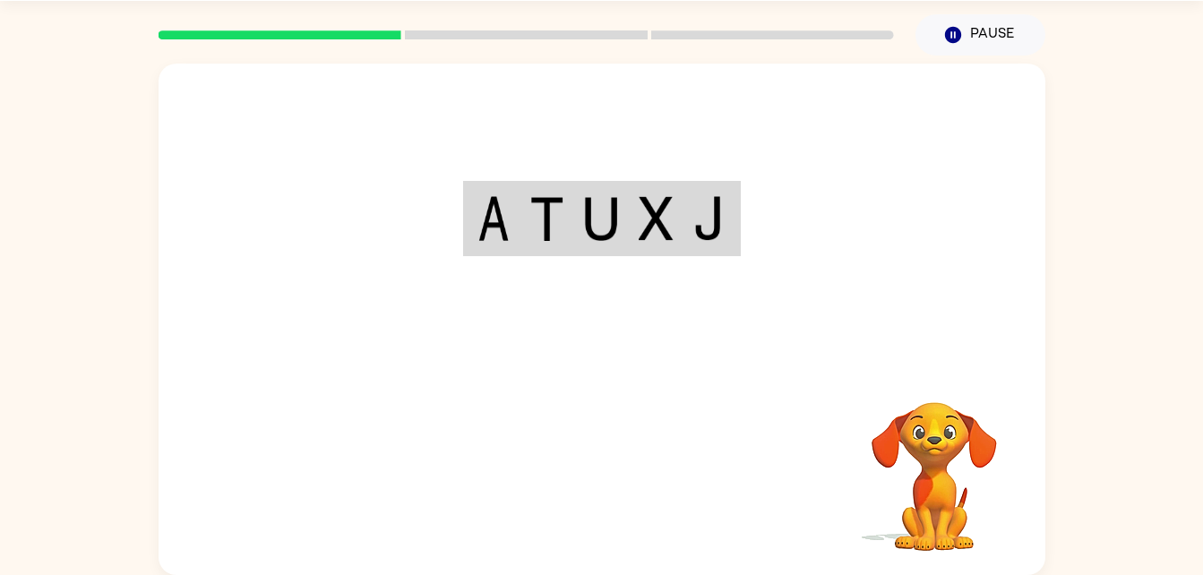
click at [646, 470] on div "Your browser must support playing .mp4 files to use Literably. Please try using…" at bounding box center [602, 320] width 887 height 512
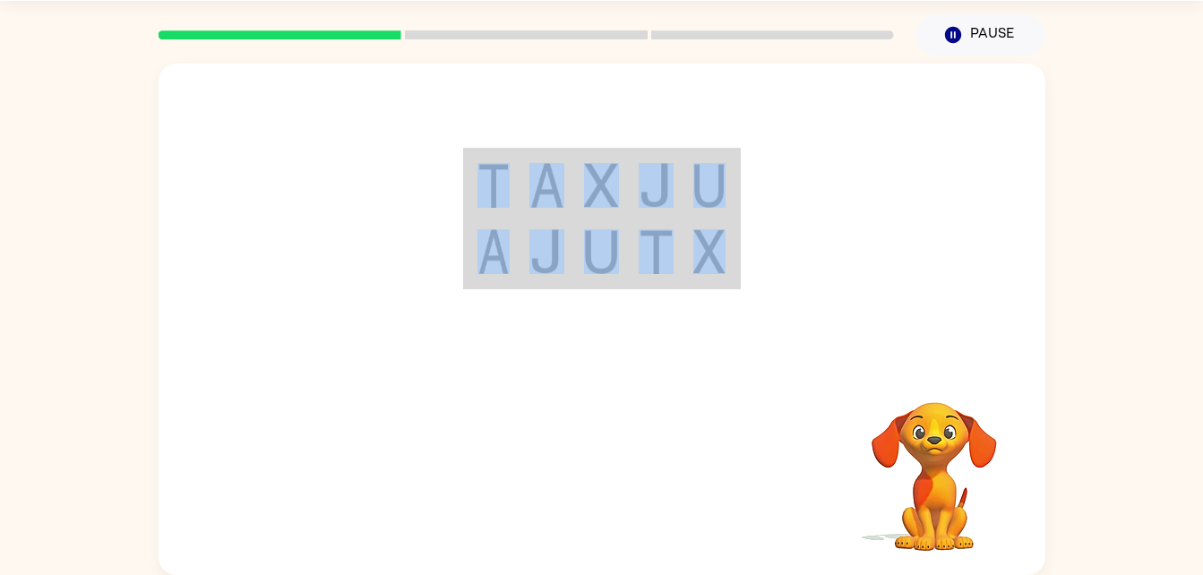
drag, startPoint x: 710, startPoint y: 224, endPoint x: 433, endPoint y: 192, distance: 278.7
click at [433, 192] on div at bounding box center [602, 214] width 887 height 301
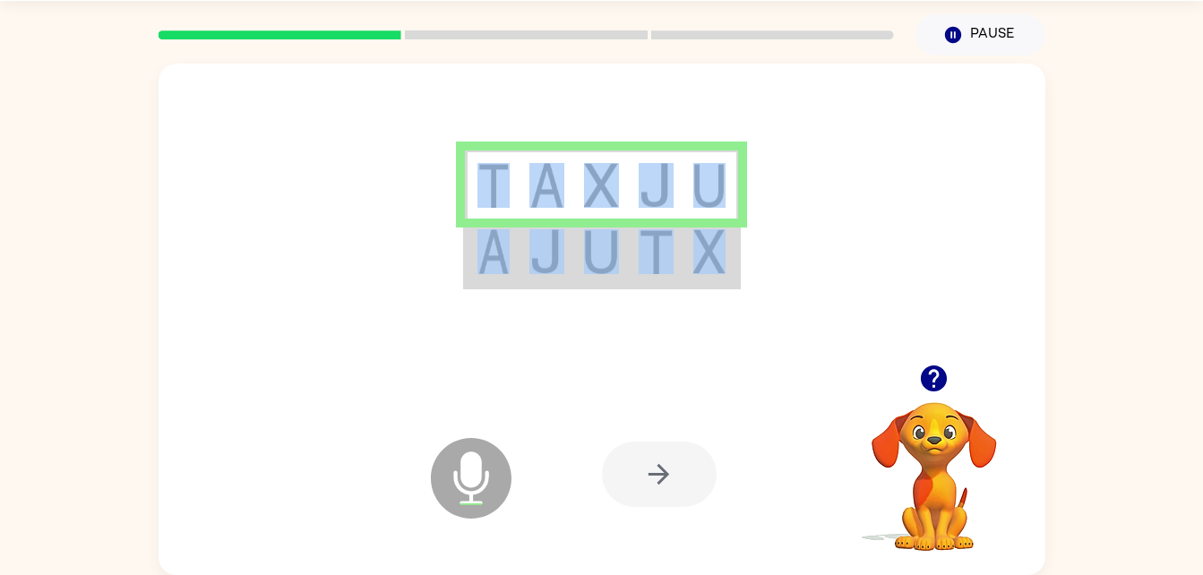
click at [642, 496] on div at bounding box center [659, 474] width 115 height 65
click at [542, 247] on img at bounding box center [547, 251] width 34 height 45
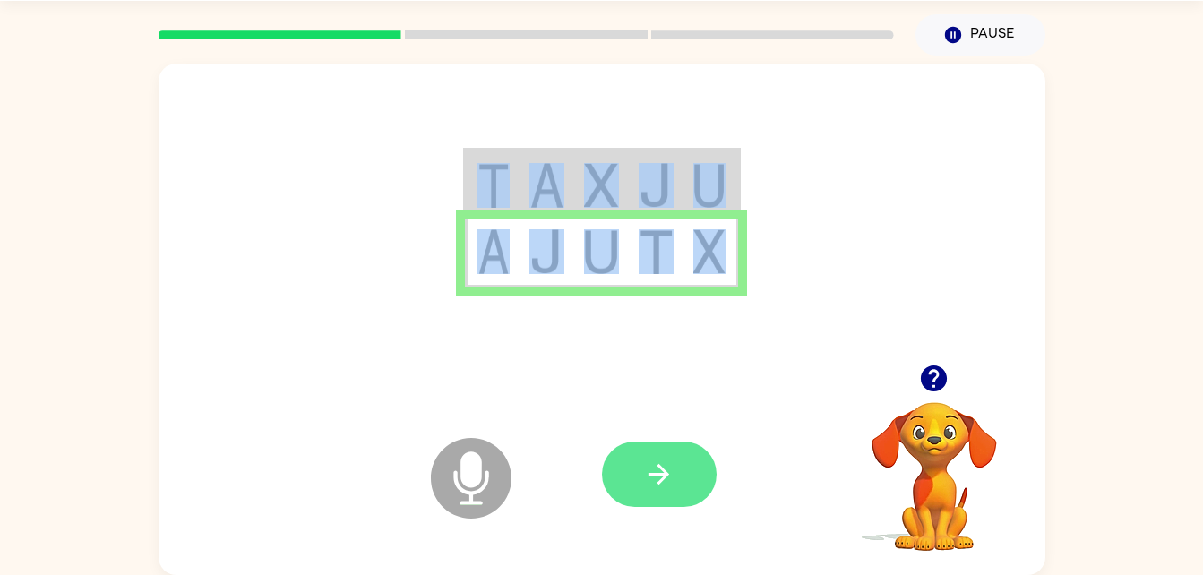
click at [691, 482] on button "button" at bounding box center [659, 474] width 115 height 65
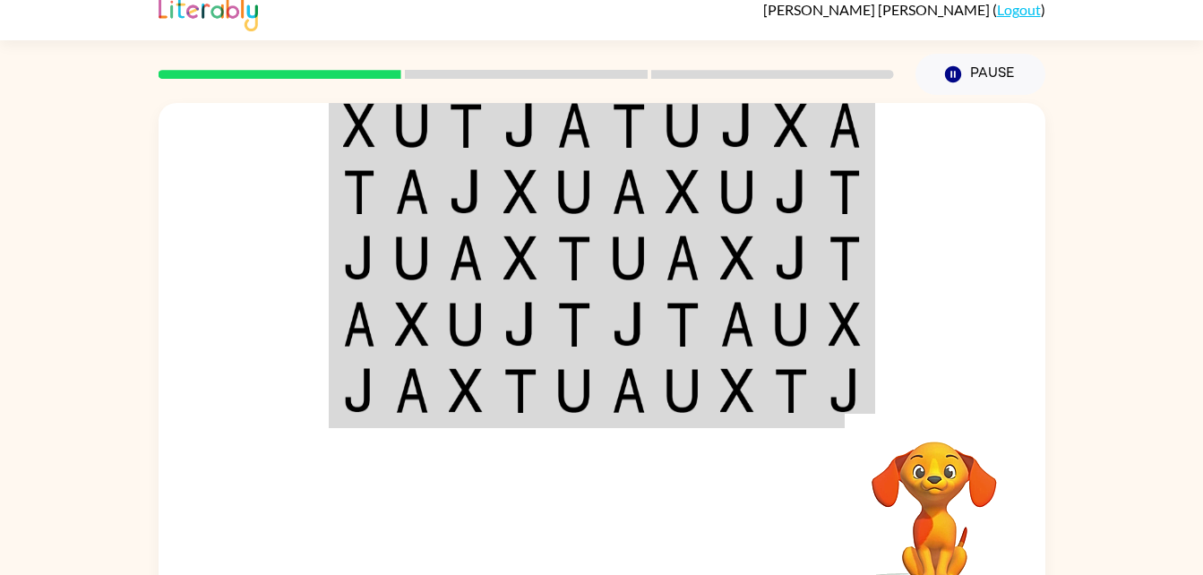
scroll to position [11, 0]
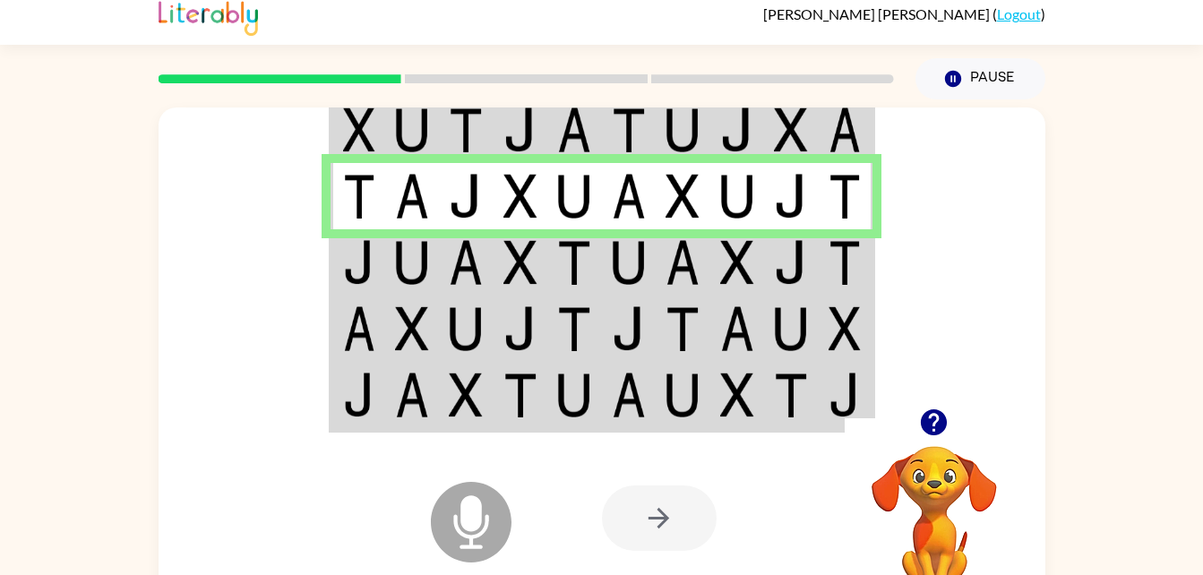
click at [452, 256] on img at bounding box center [466, 262] width 34 height 45
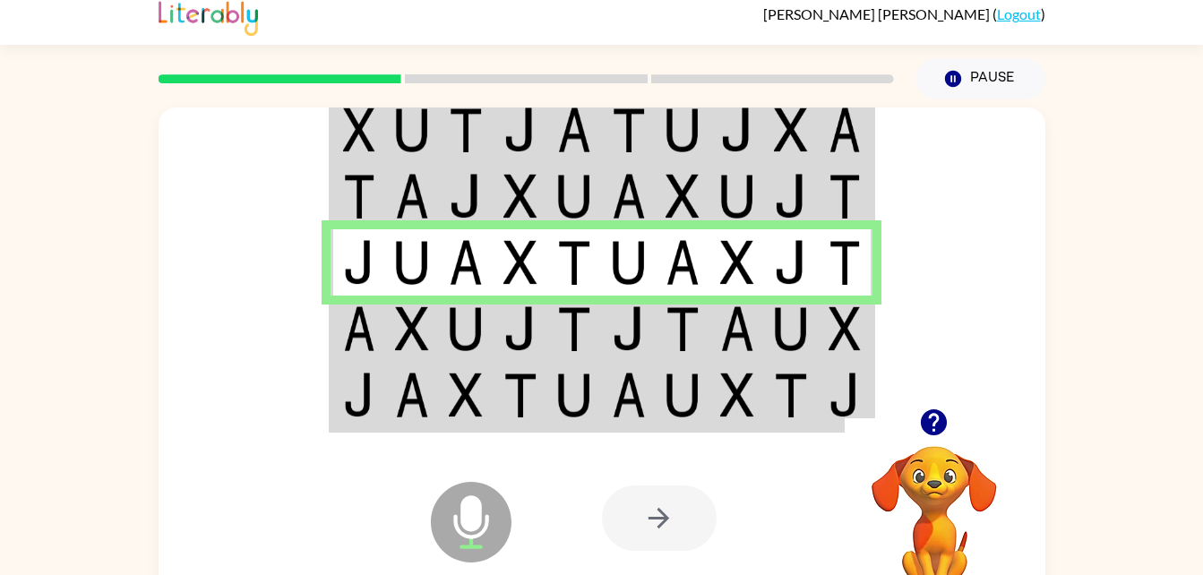
click at [352, 333] on img at bounding box center [359, 328] width 32 height 45
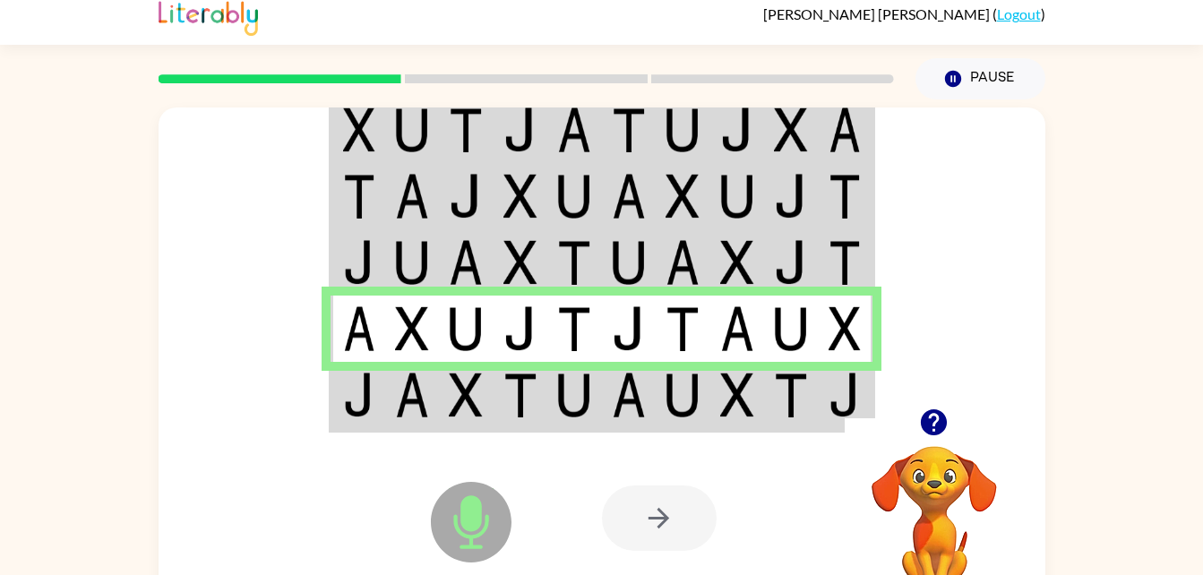
click at [374, 392] on img at bounding box center [359, 395] width 32 height 45
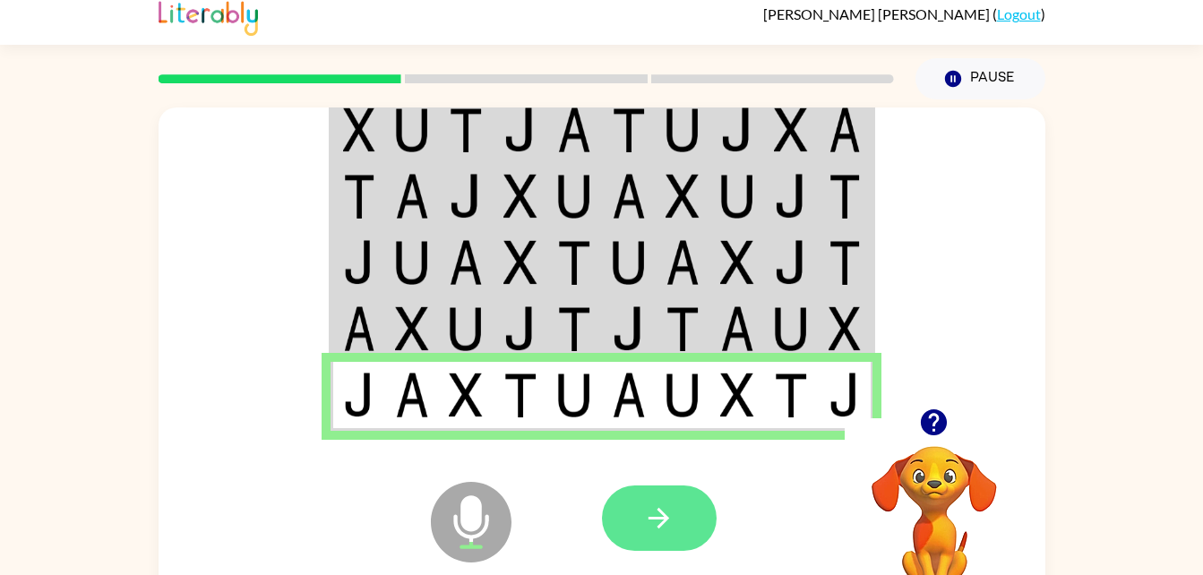
click at [684, 513] on button "button" at bounding box center [659, 518] width 115 height 65
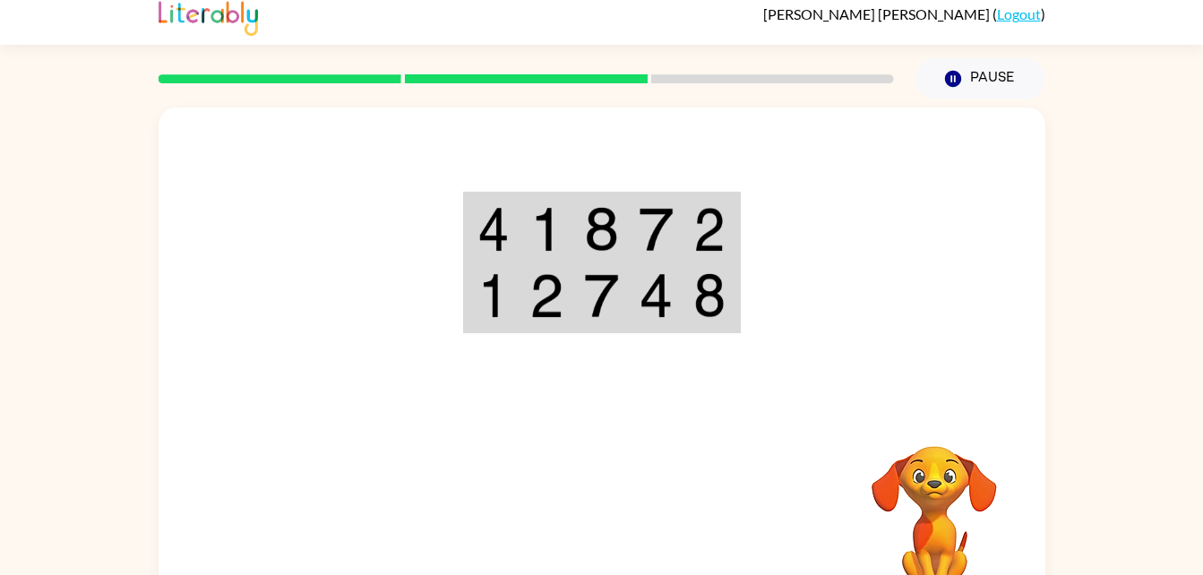
drag, startPoint x: 524, startPoint y: 234, endPoint x: 526, endPoint y: 225, distance: 9.1
click at [526, 225] on td at bounding box center [547, 228] width 55 height 69
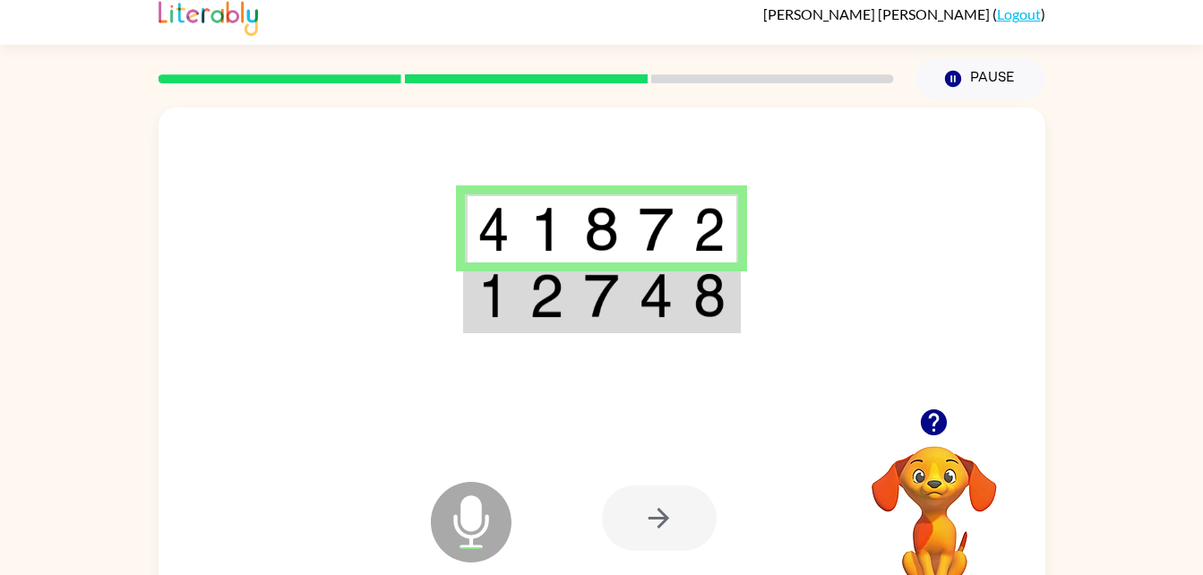
scroll to position [0, 0]
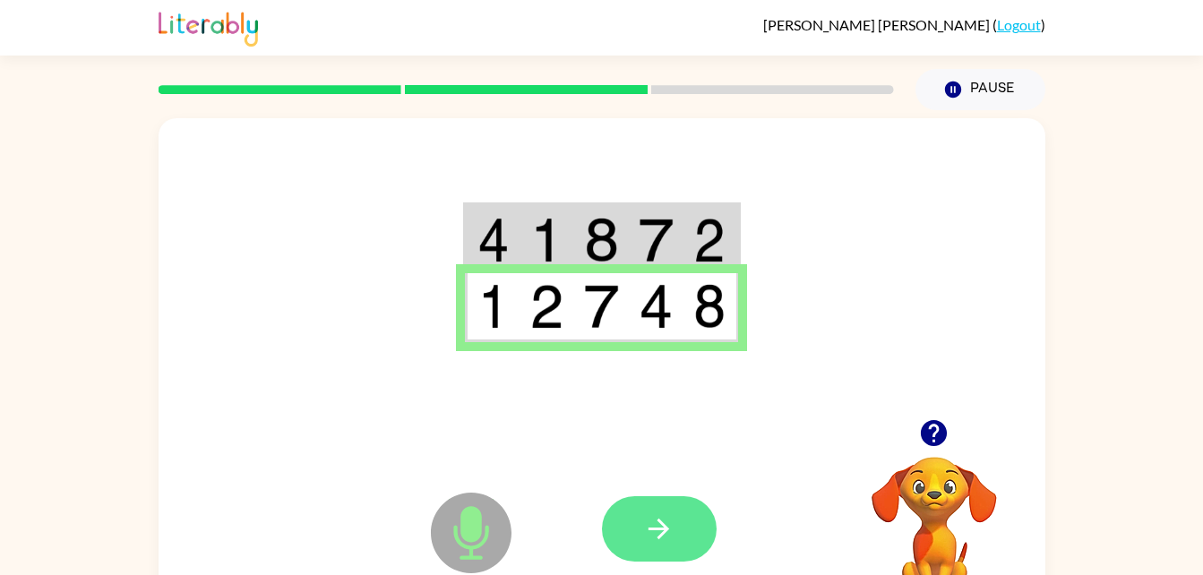
click at [635, 513] on button "button" at bounding box center [659, 528] width 115 height 65
